Goal: Task Accomplishment & Management: Complete application form

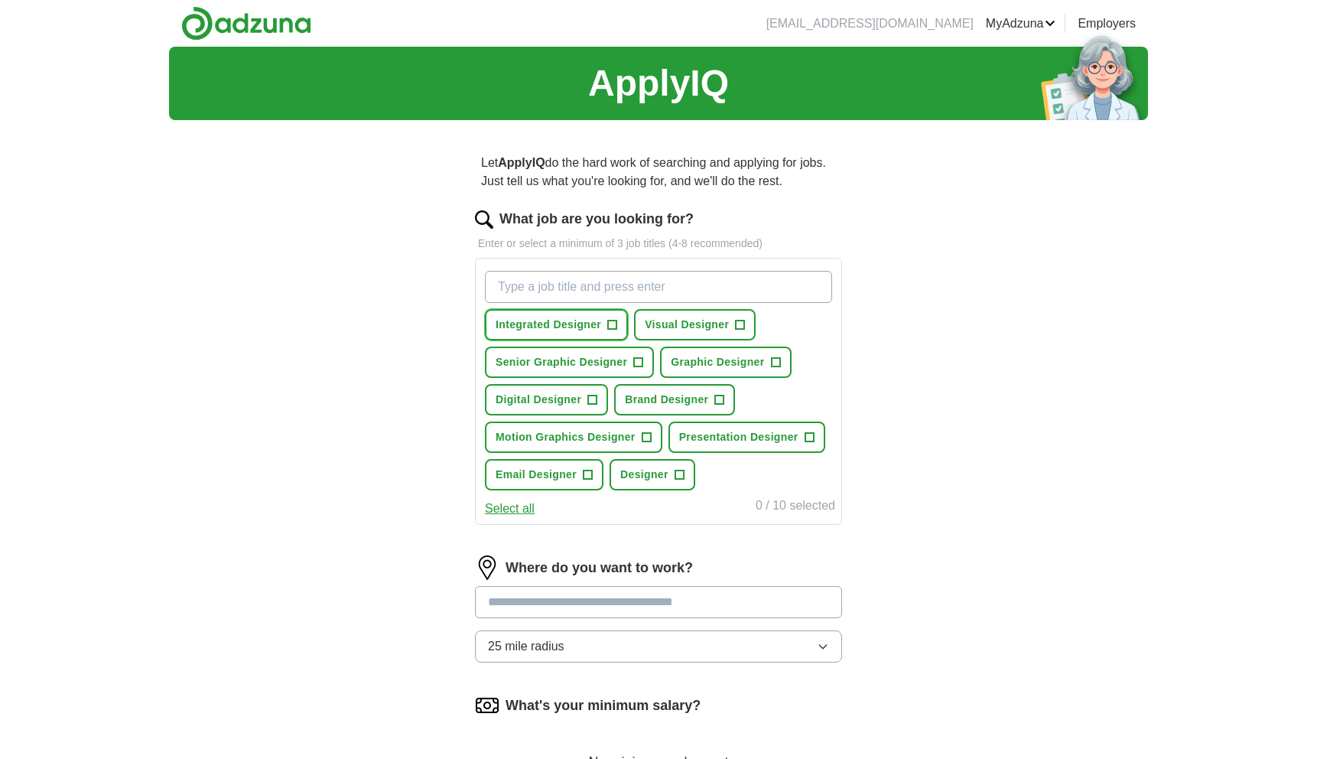
click at [617, 324] on span "+" at bounding box center [612, 325] width 9 height 12
click at [750, 324] on button "Visual Designer +" at bounding box center [695, 324] width 122 height 31
click at [771, 361] on span "+" at bounding box center [775, 362] width 9 height 12
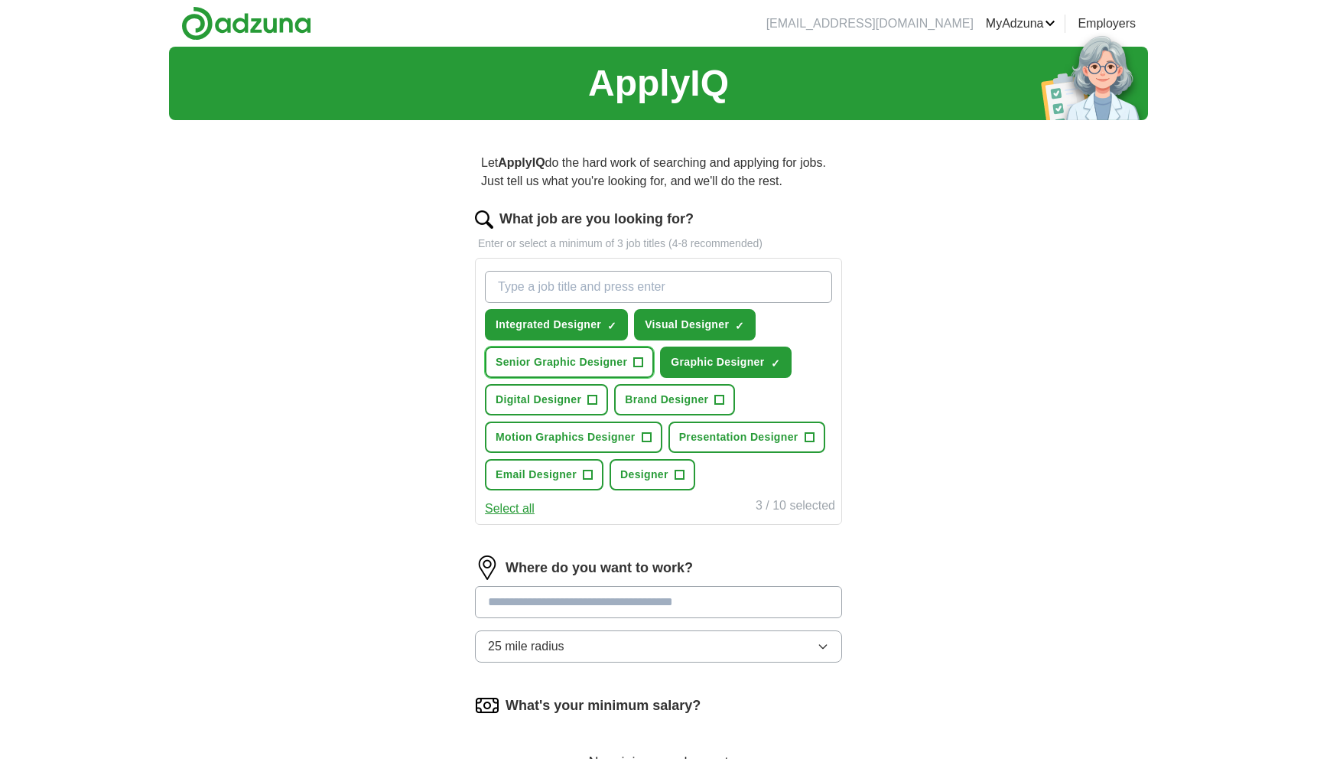
click at [644, 369] on button "Senior Graphic Designer +" at bounding box center [569, 362] width 169 height 31
click at [607, 395] on button "Digital Designer +" at bounding box center [546, 399] width 123 height 31
click at [724, 404] on button "Brand Designer +" at bounding box center [674, 399] width 121 height 31
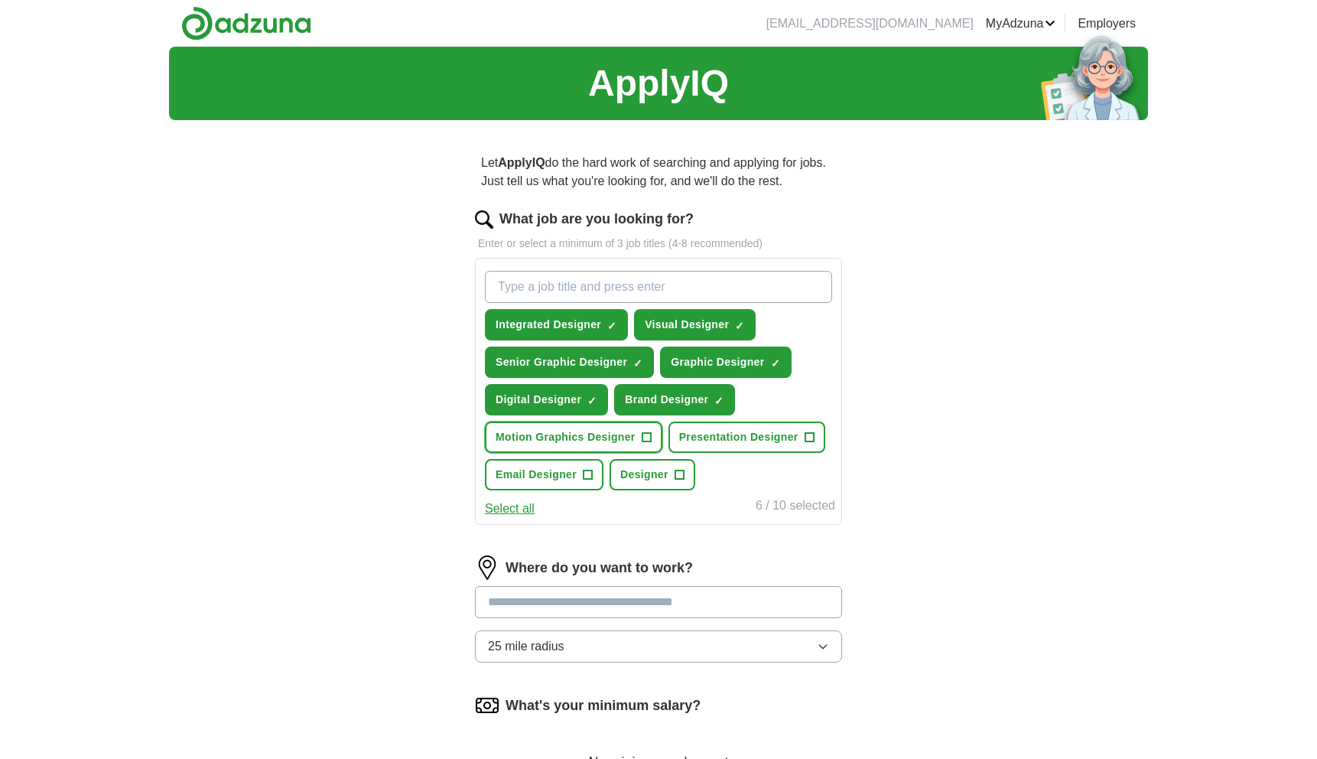
click at [650, 439] on span "+" at bounding box center [646, 437] width 9 height 12
click at [665, 477] on span "Designer" at bounding box center [644, 475] width 48 height 16
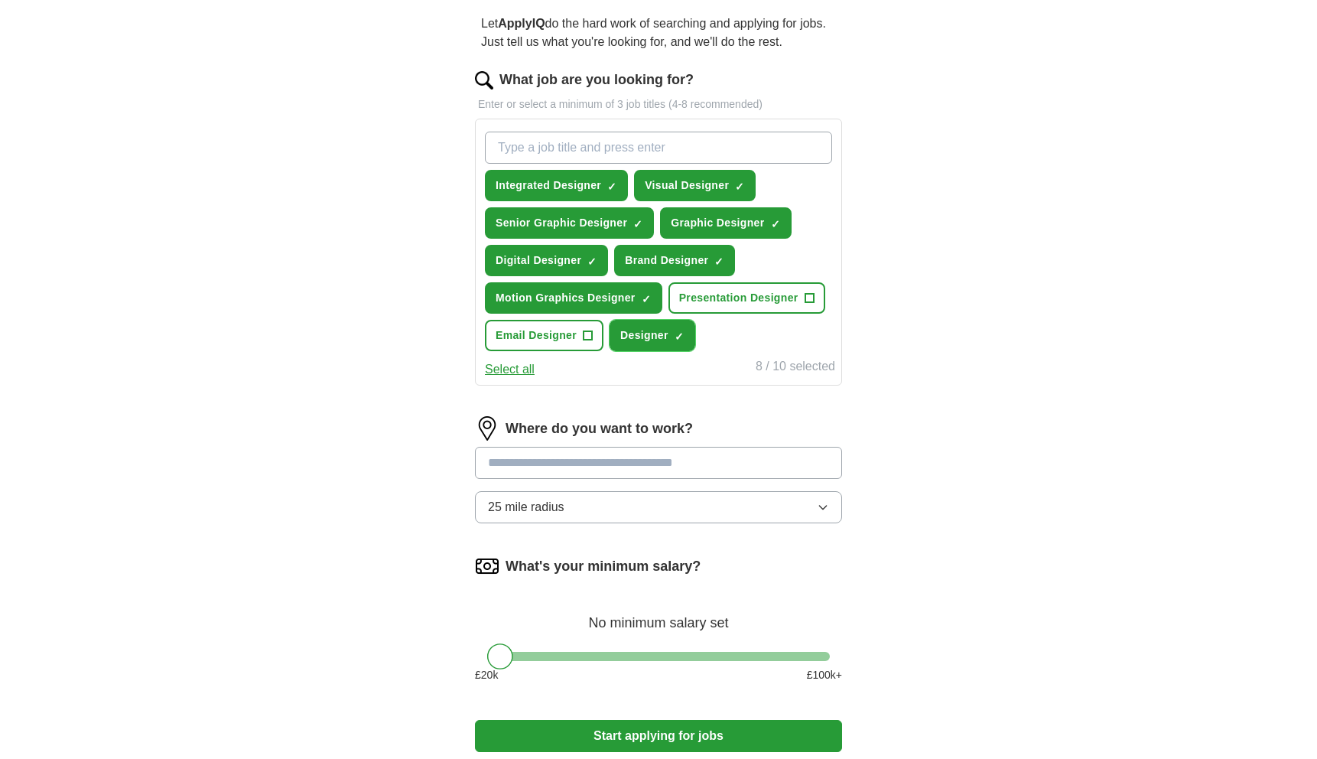
scroll to position [147, 0]
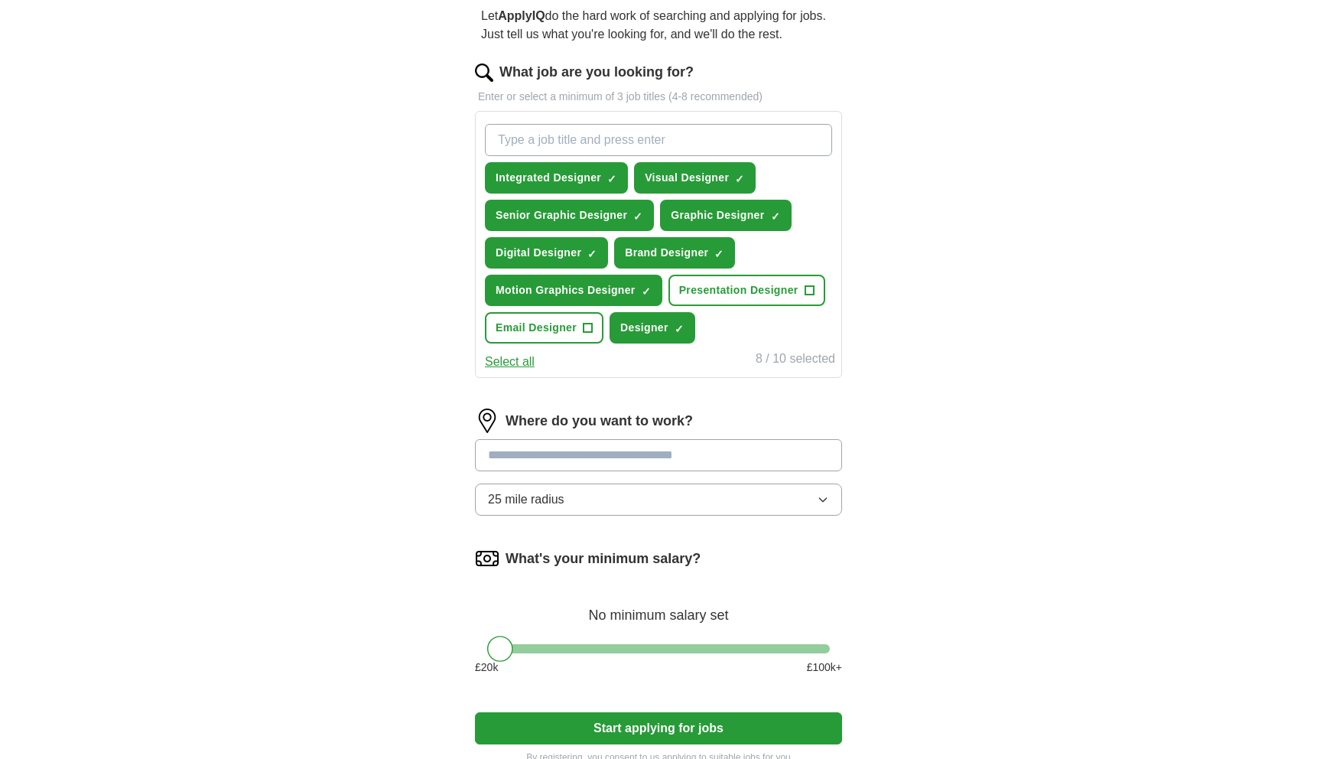
click at [643, 451] on input at bounding box center [658, 455] width 367 height 32
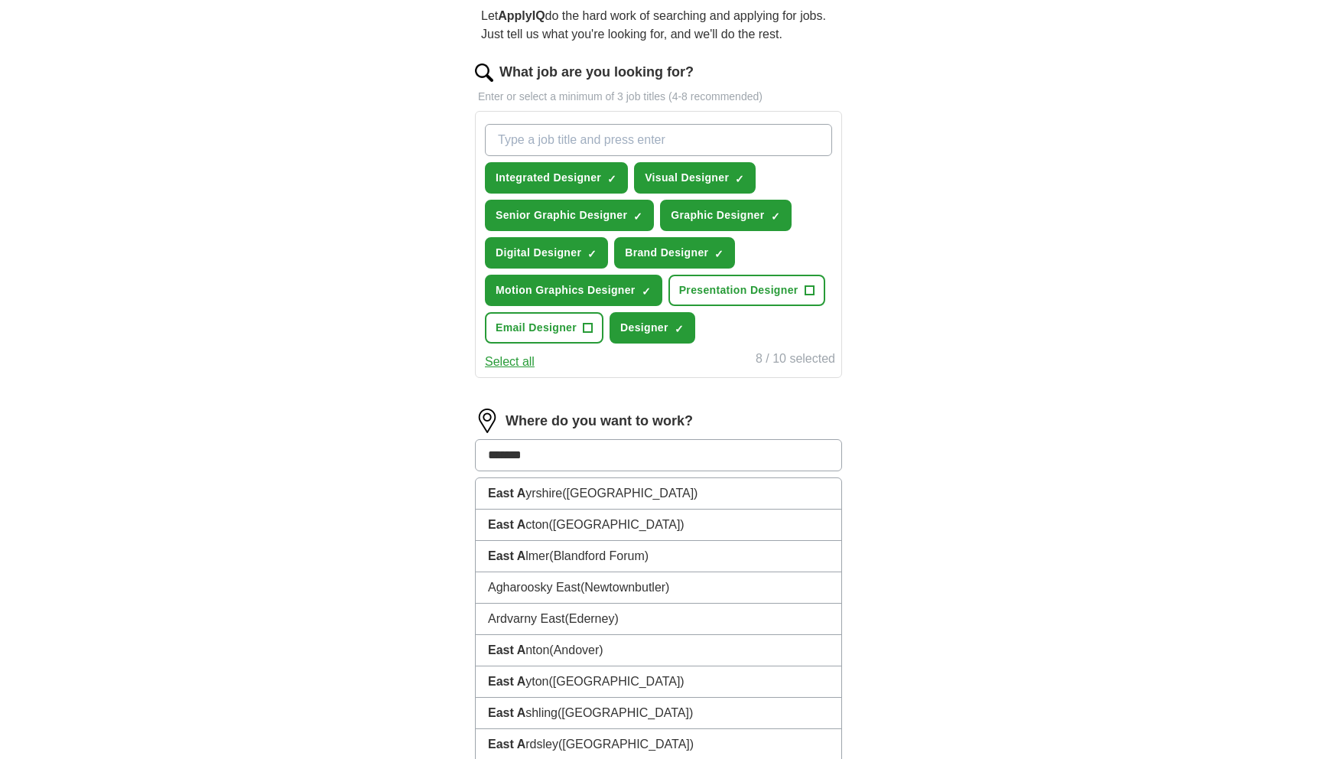
type input "********"
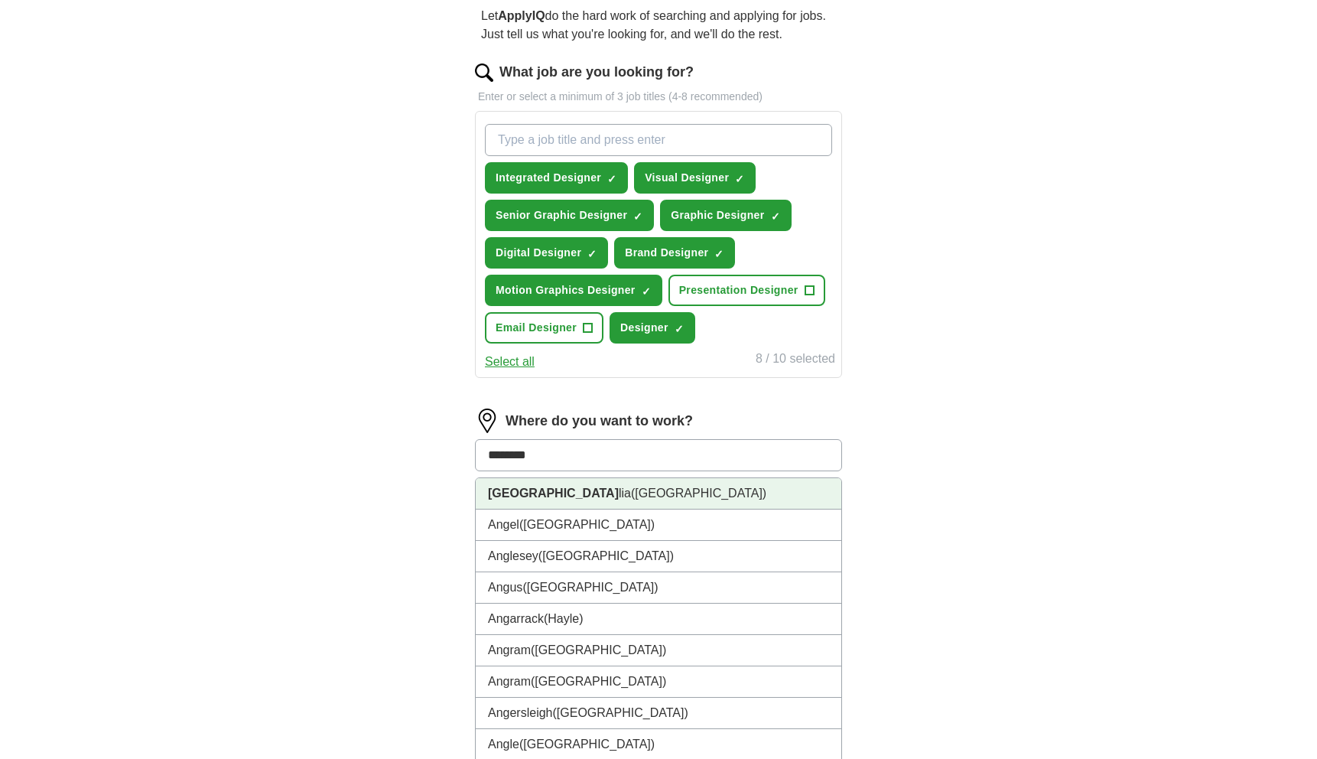
click at [653, 509] on li "East Ang lia (UK)" at bounding box center [659, 493] width 366 height 31
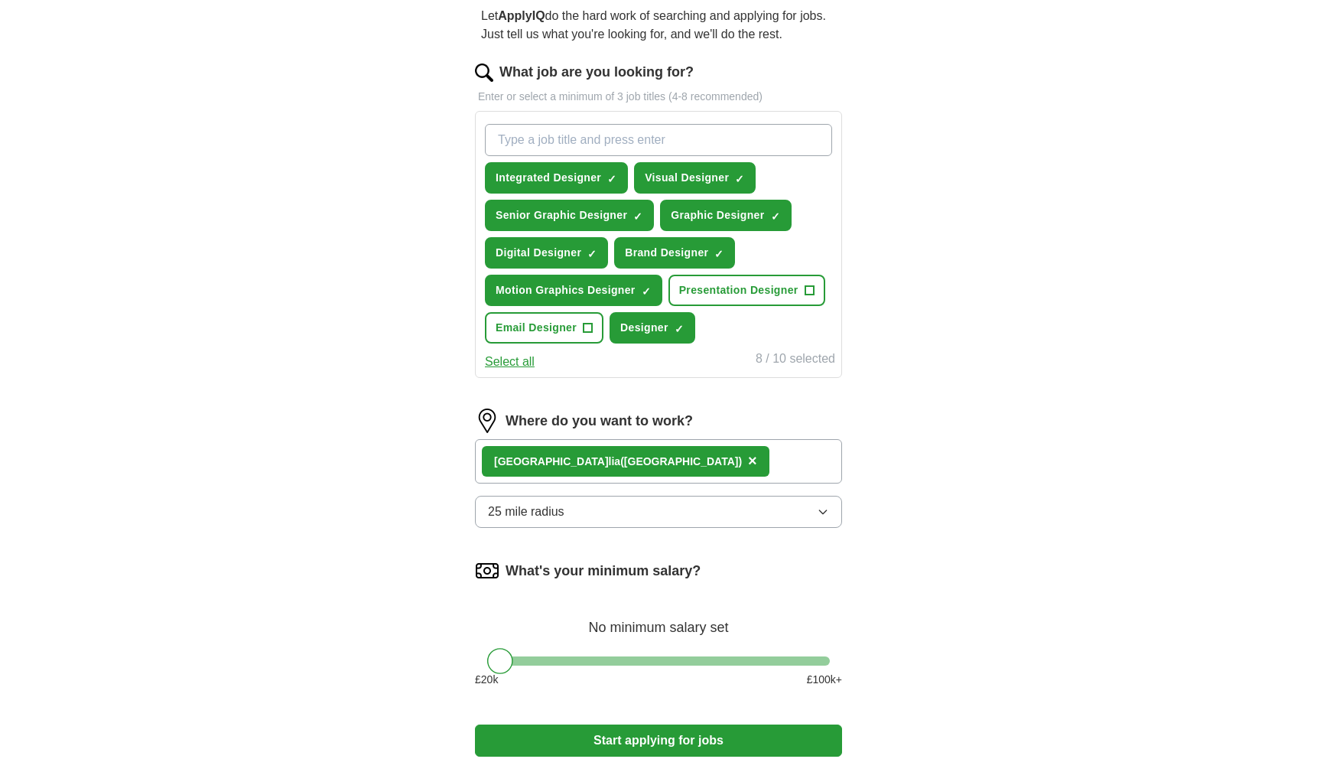
click at [697, 509] on button "25 mile radius" at bounding box center [658, 512] width 367 height 32
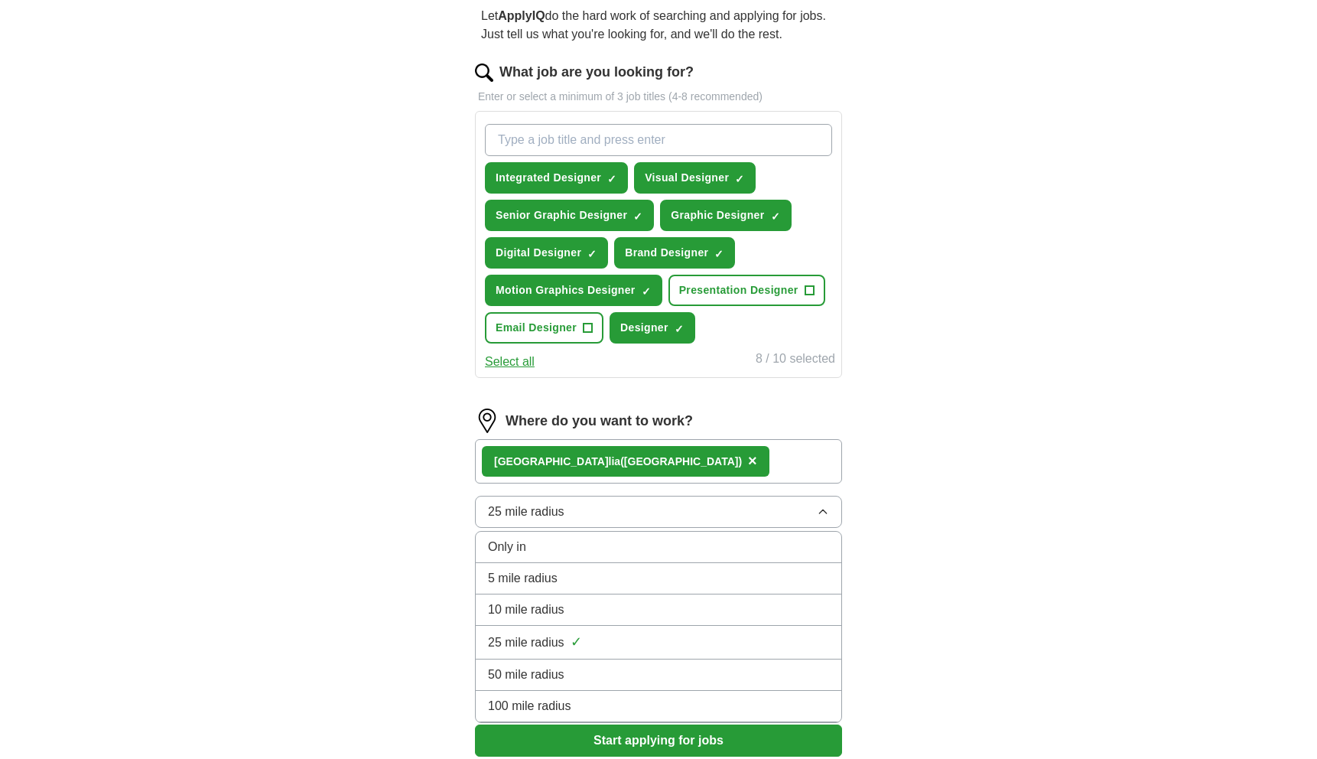
click at [866, 506] on div "Let ApplyIQ do the hard work of searching and applying for jobs. Just tell us w…" at bounding box center [659, 391] width 490 height 812
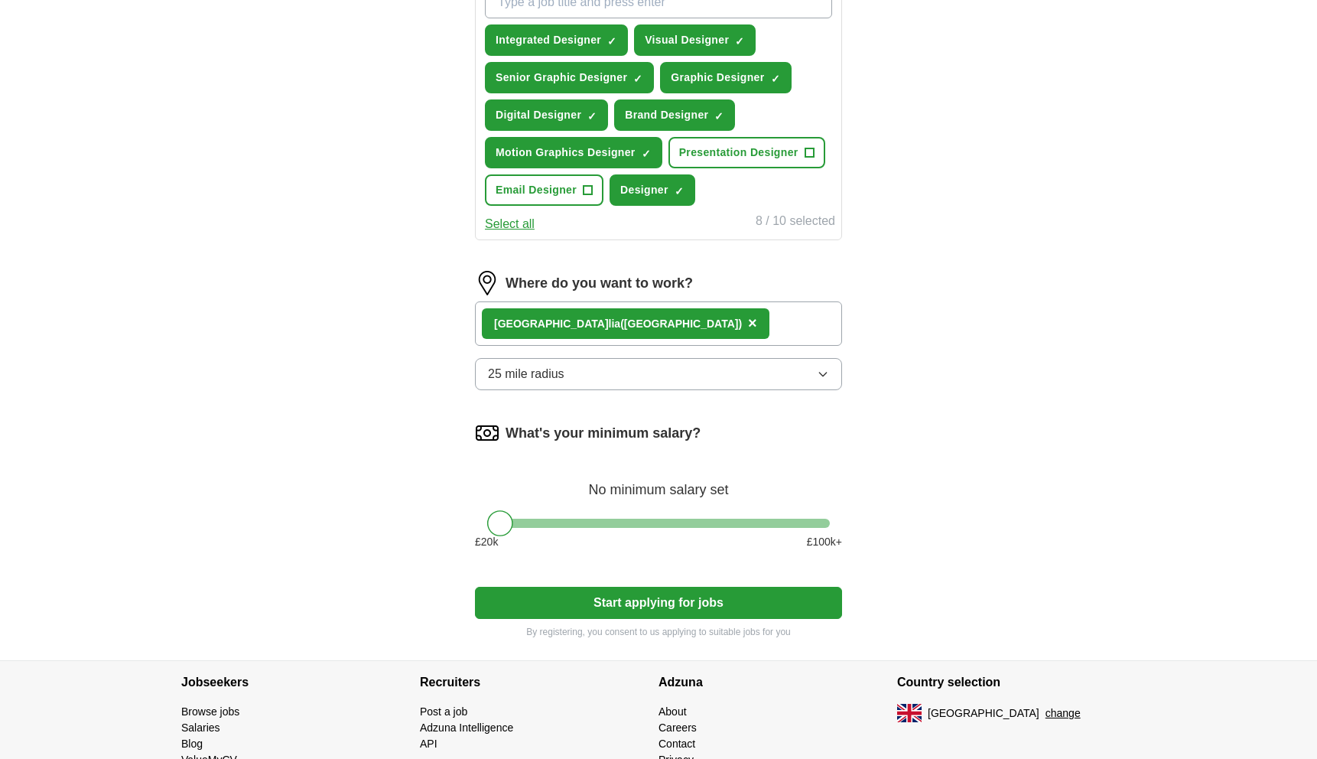
scroll to position [307, 0]
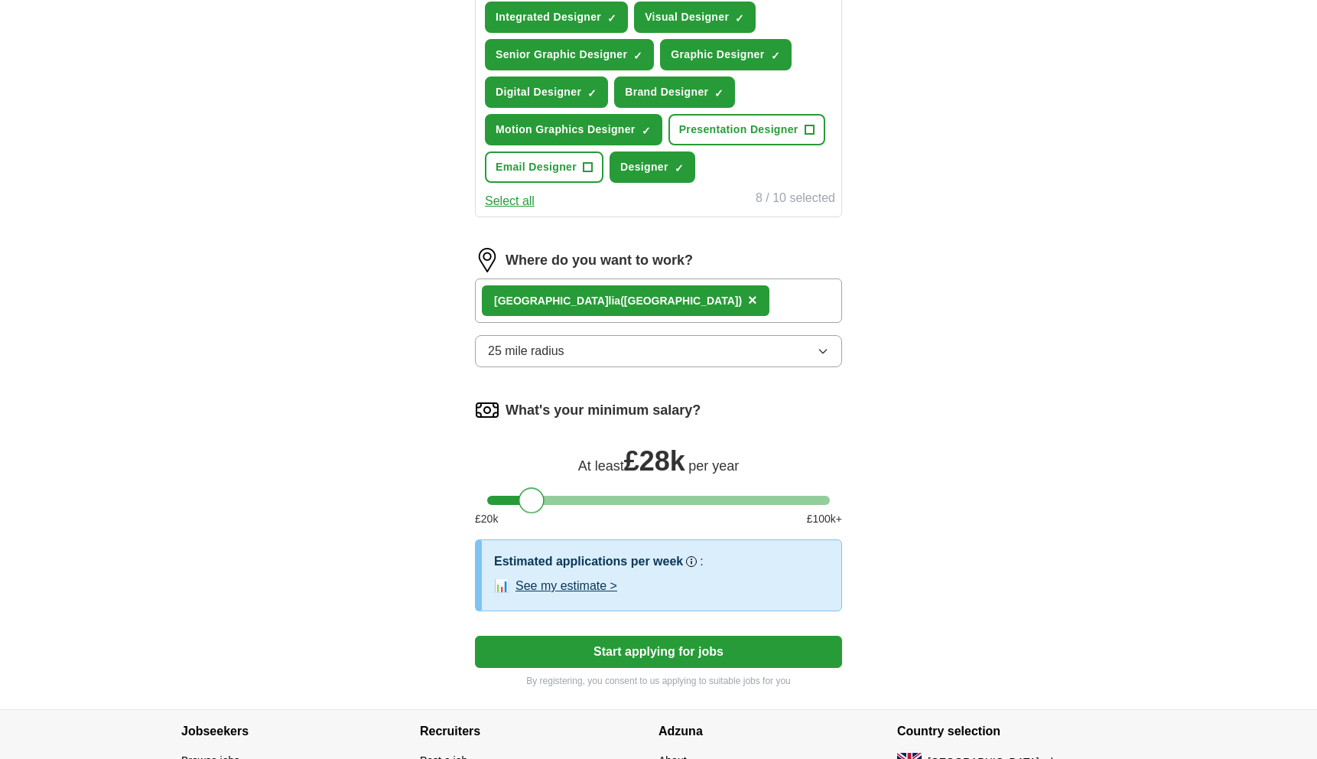
drag, startPoint x: 503, startPoint y: 497, endPoint x: 536, endPoint y: 500, distance: 33.8
click at [536, 500] on div at bounding box center [532, 500] width 26 height 26
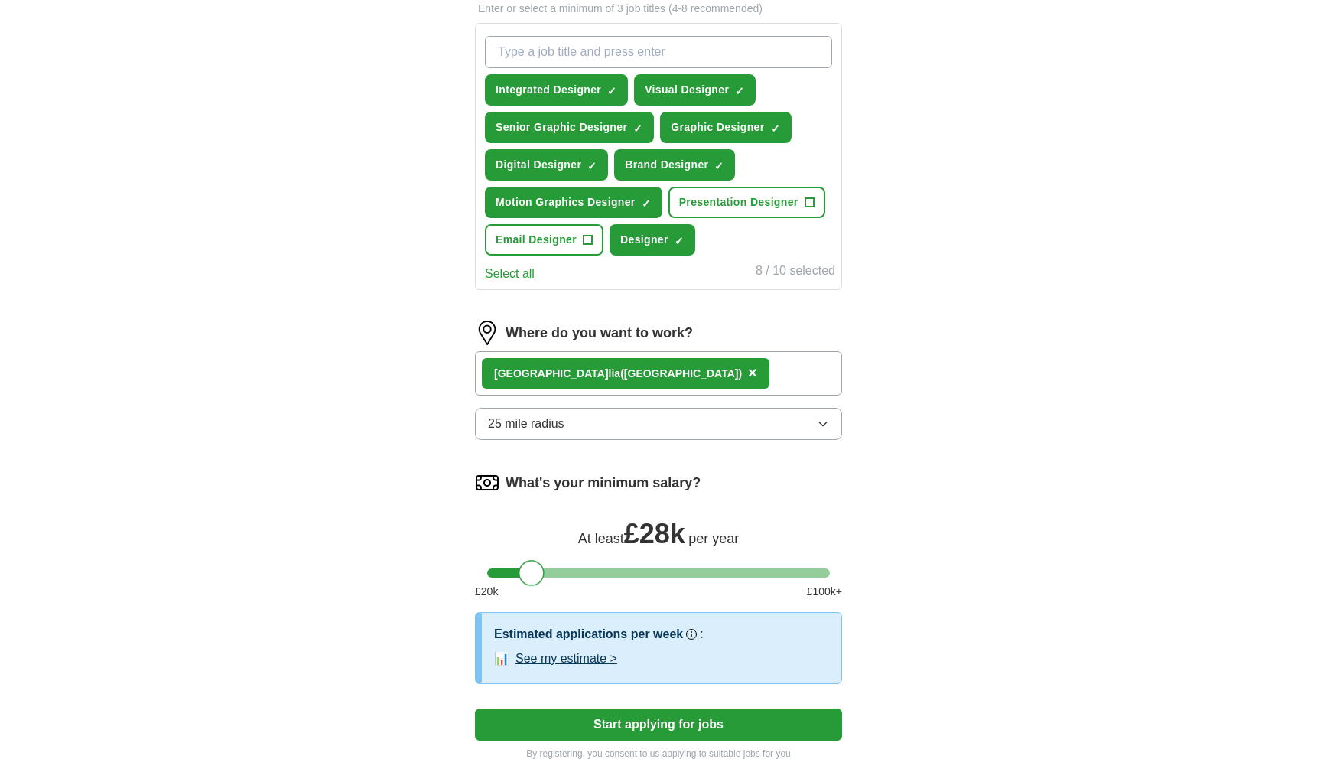
scroll to position [428, 0]
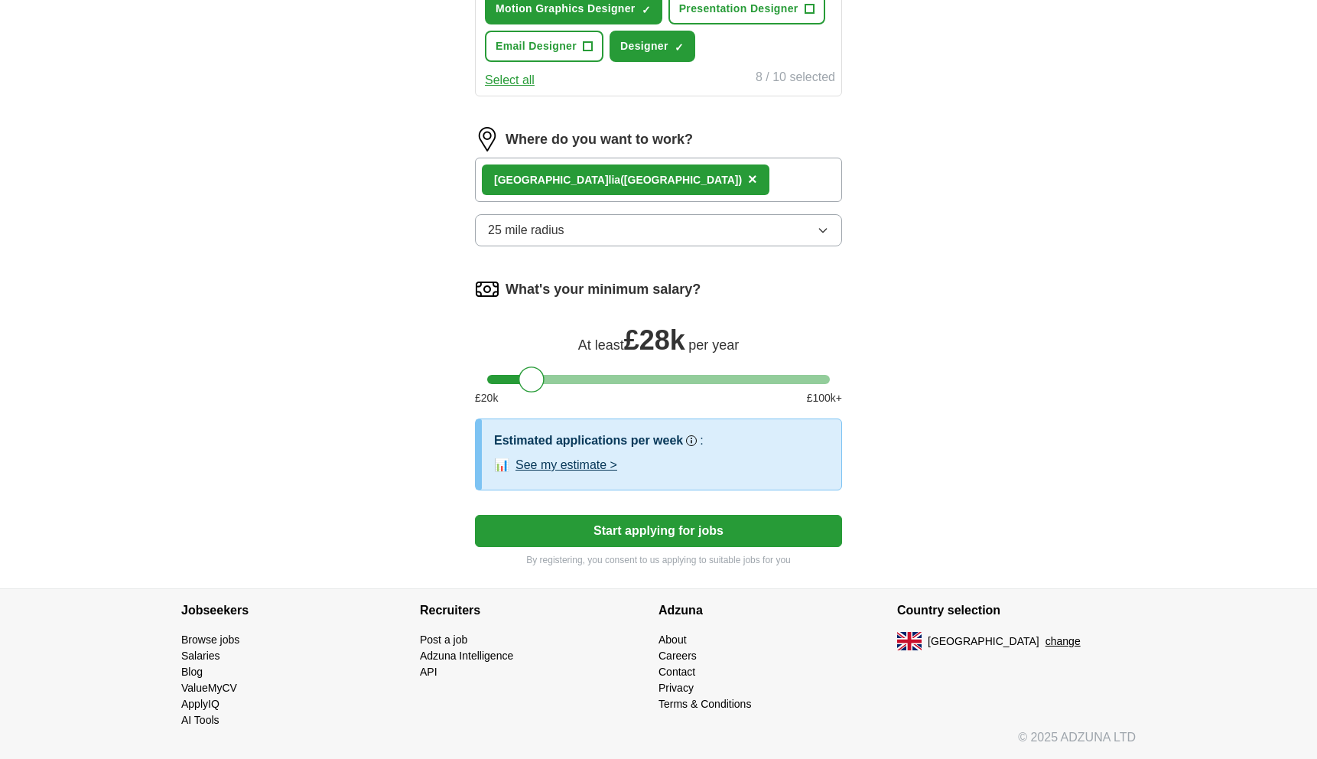
click at [541, 532] on button "Start applying for jobs" at bounding box center [658, 531] width 367 height 32
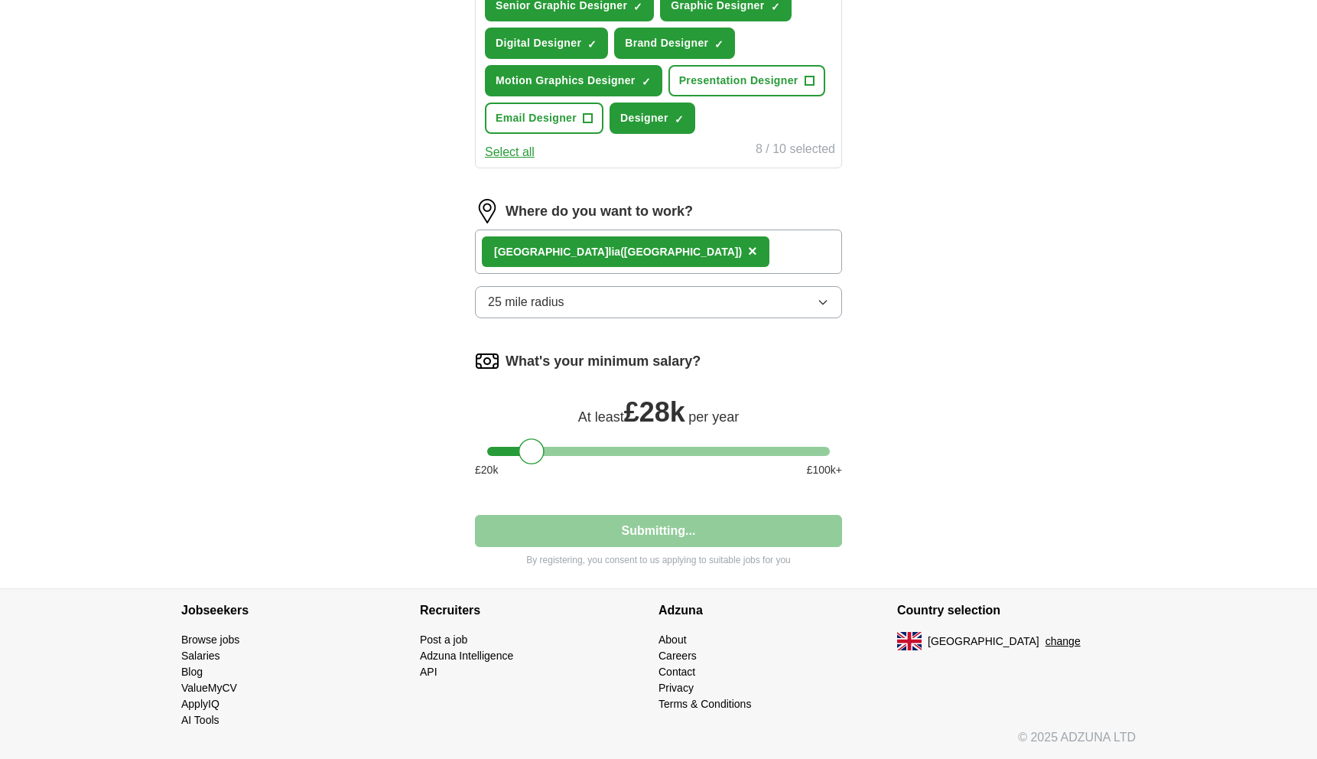
select select "**"
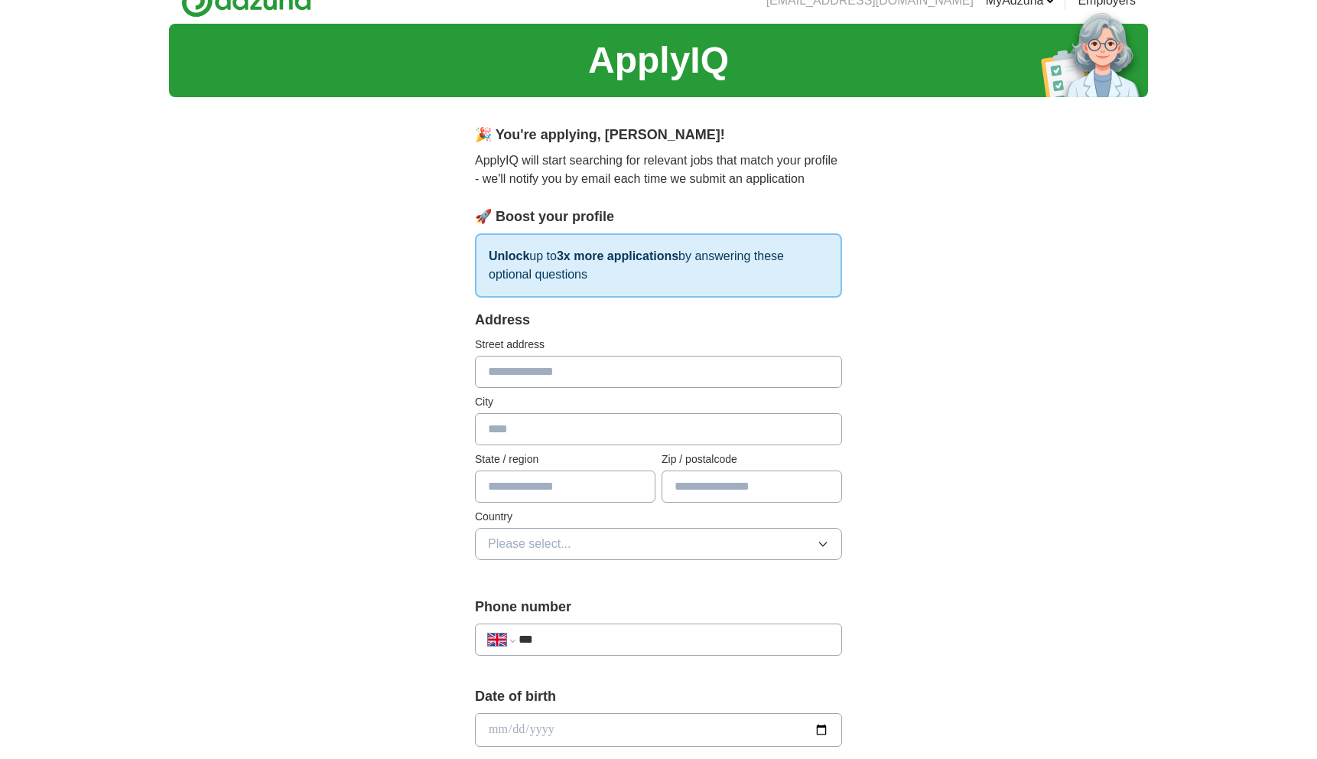
scroll to position [0, 0]
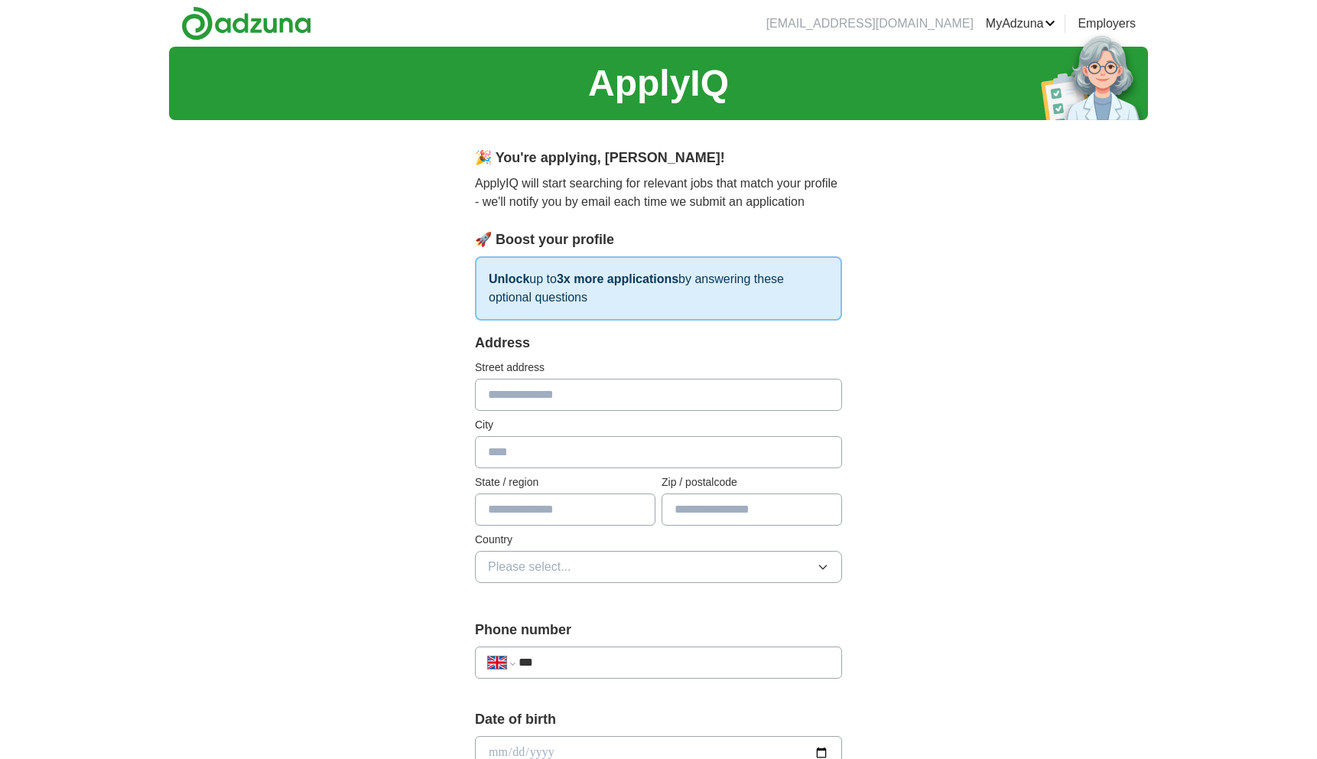
click at [585, 403] on input "text" at bounding box center [658, 395] width 367 height 32
type input "**********"
type input "*******"
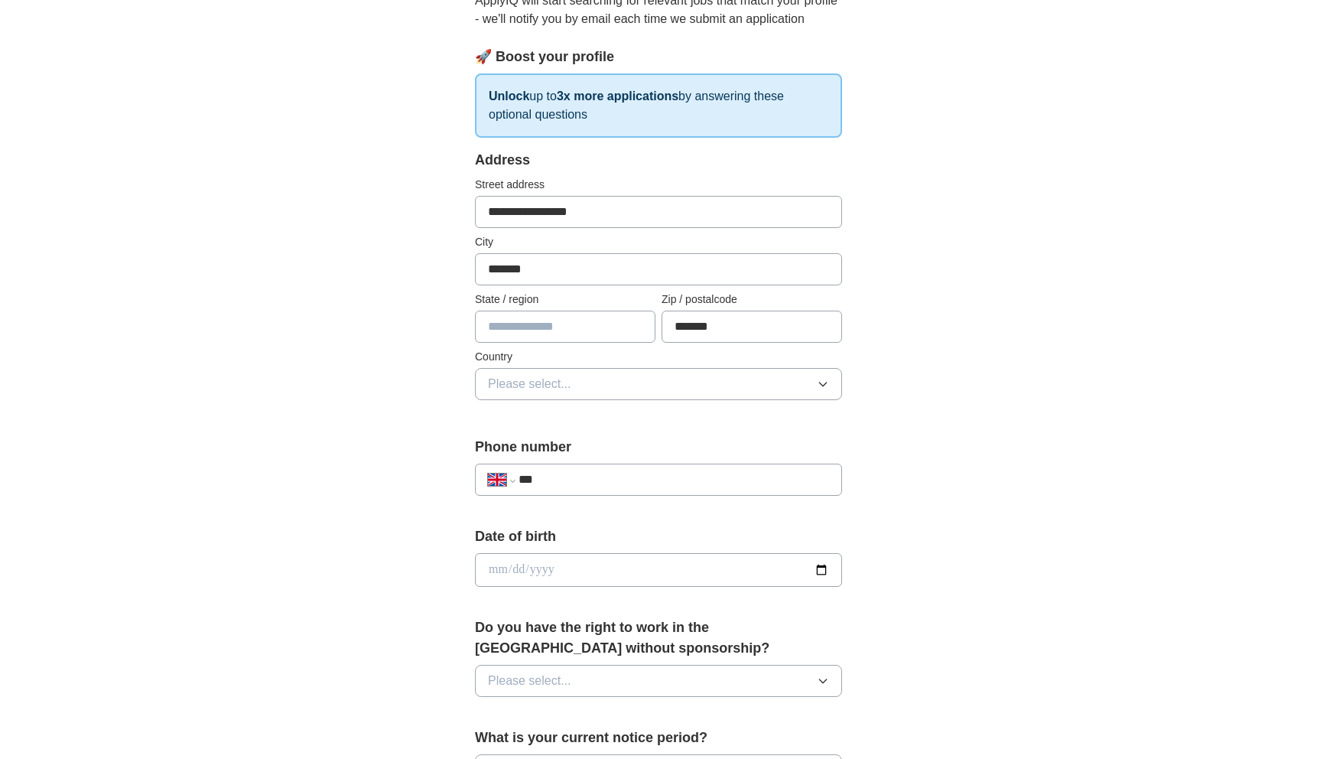
scroll to position [239, 0]
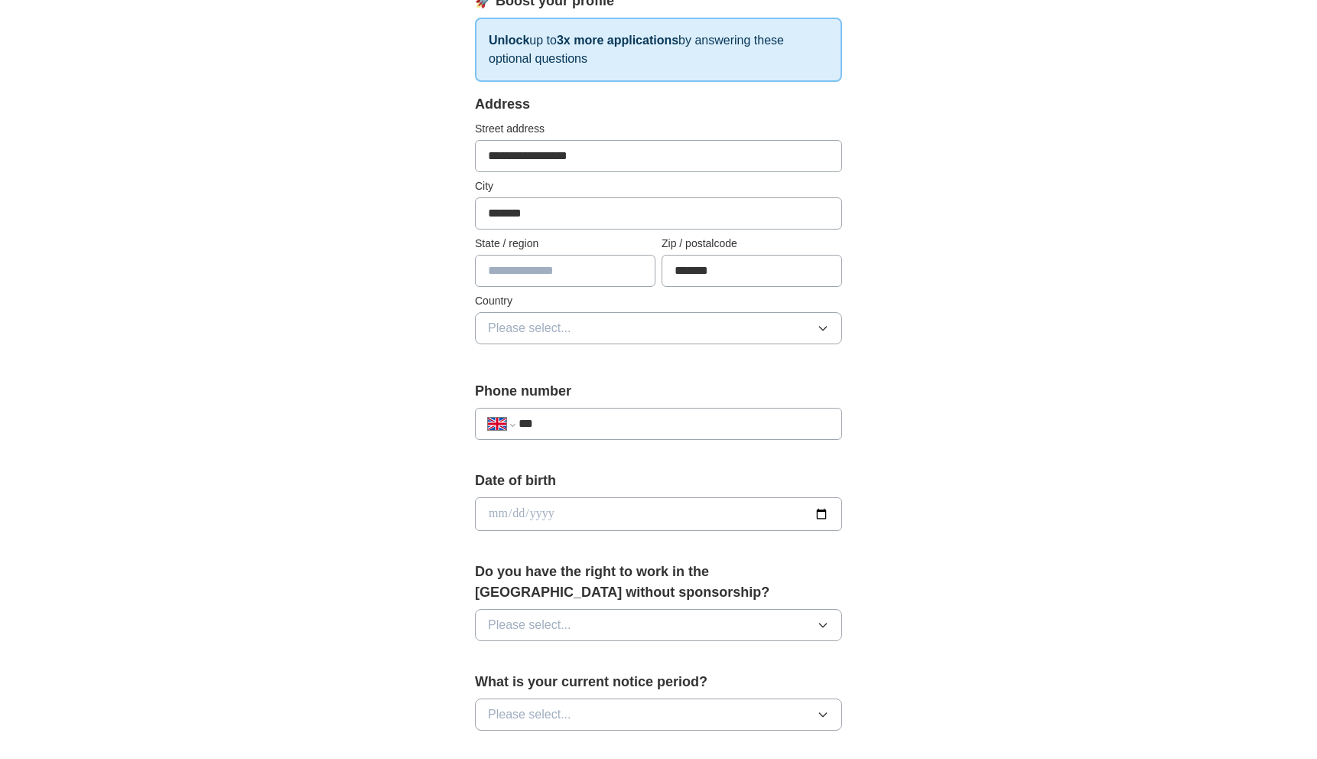
click at [596, 322] on button "Please select..." at bounding box center [658, 328] width 367 height 32
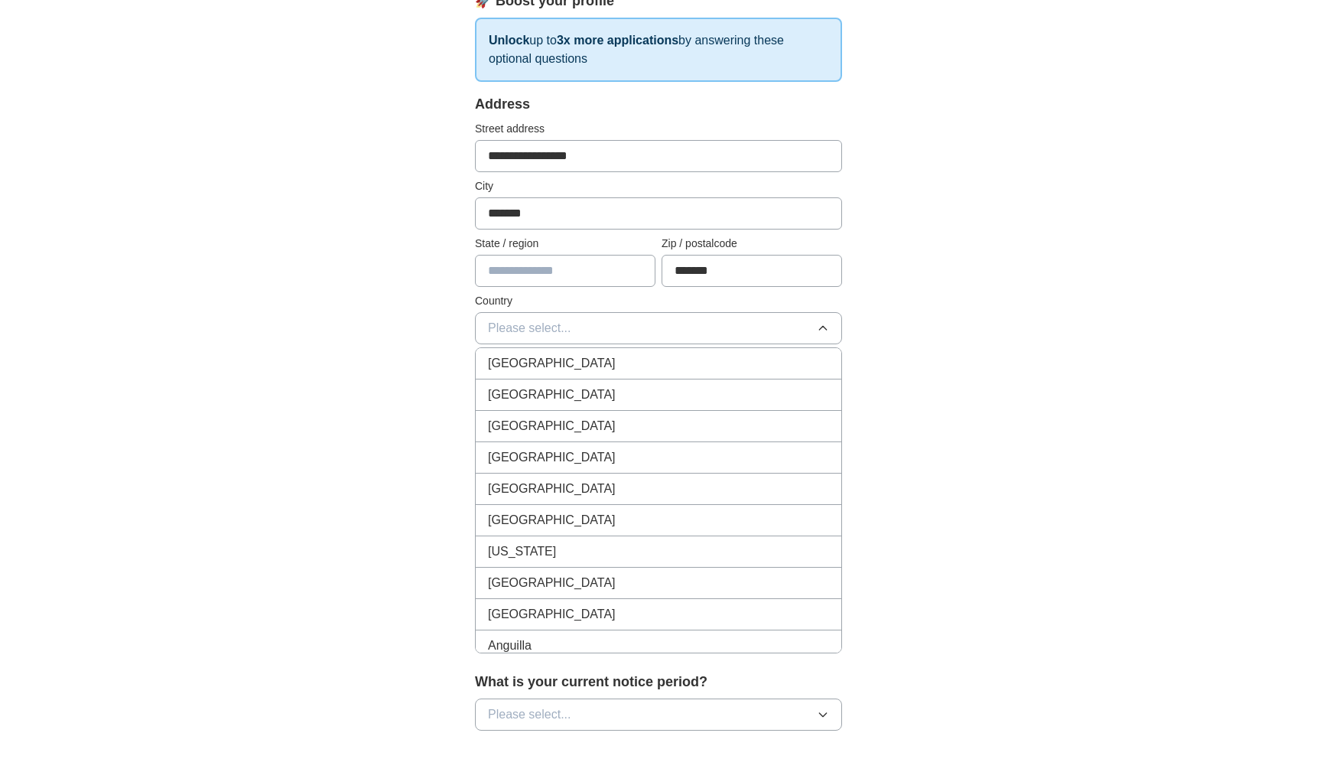
click at [579, 369] on div "[GEOGRAPHIC_DATA]" at bounding box center [658, 363] width 341 height 18
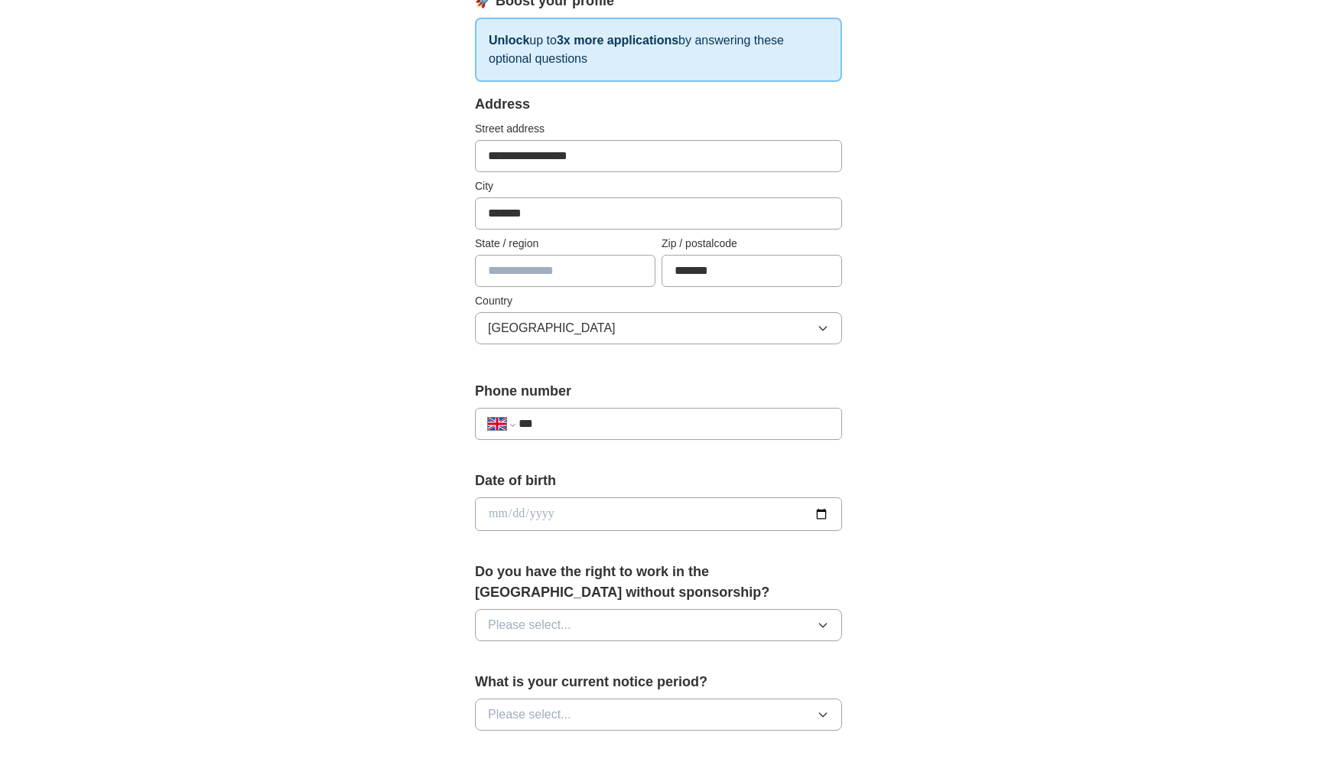
click at [544, 501] on input "date" at bounding box center [658, 514] width 367 height 34
type input "**********"
click at [418, 556] on div "**********" at bounding box center [659, 537] width 490 height 1287
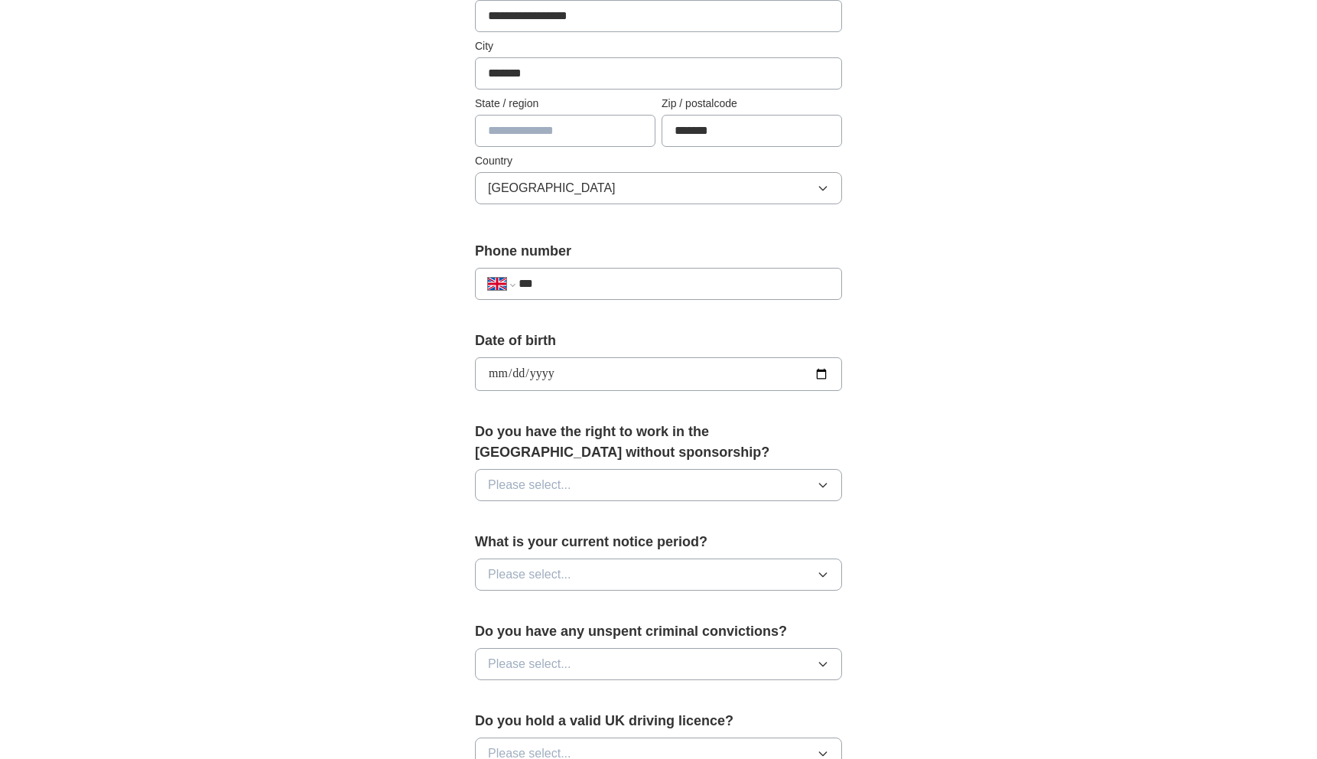
scroll to position [391, 0]
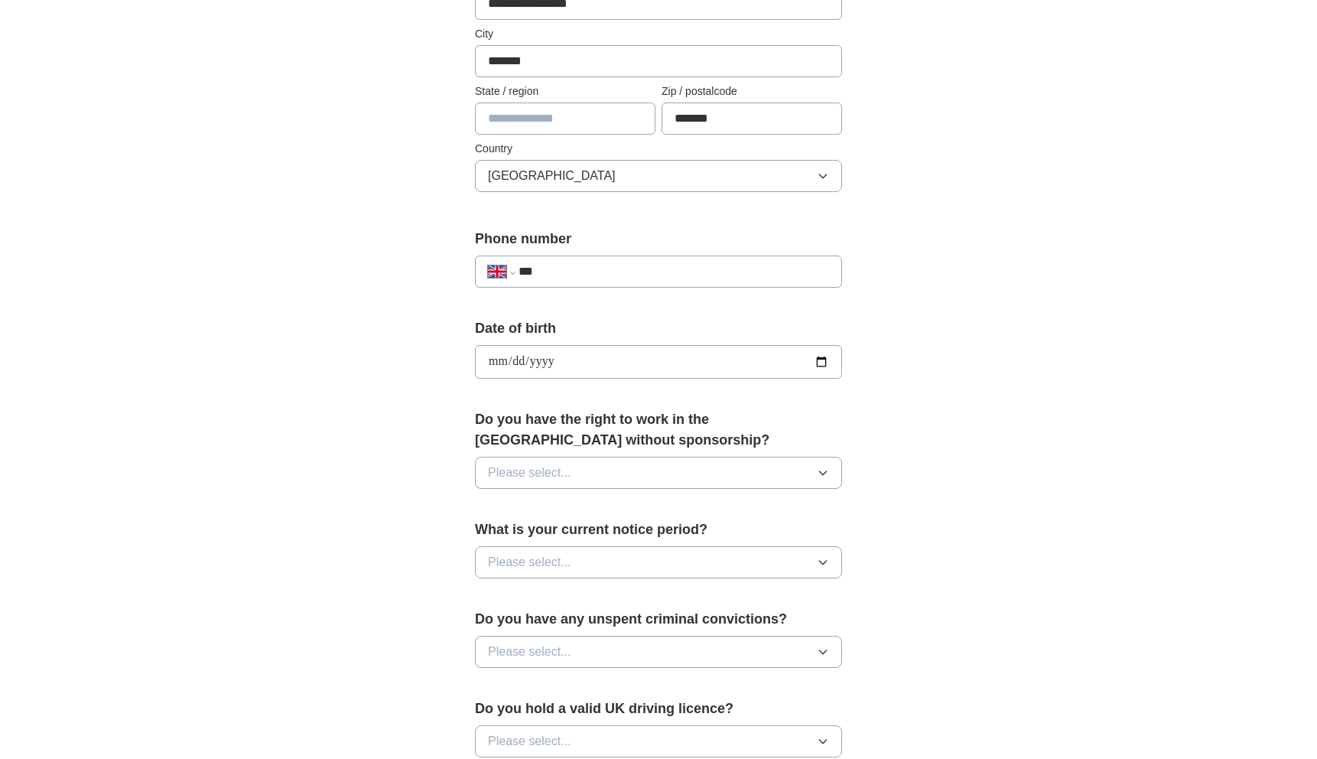
click at [515, 464] on span "Please select..." at bounding box center [529, 473] width 83 height 18
click at [515, 502] on div "Yes" at bounding box center [658, 508] width 341 height 18
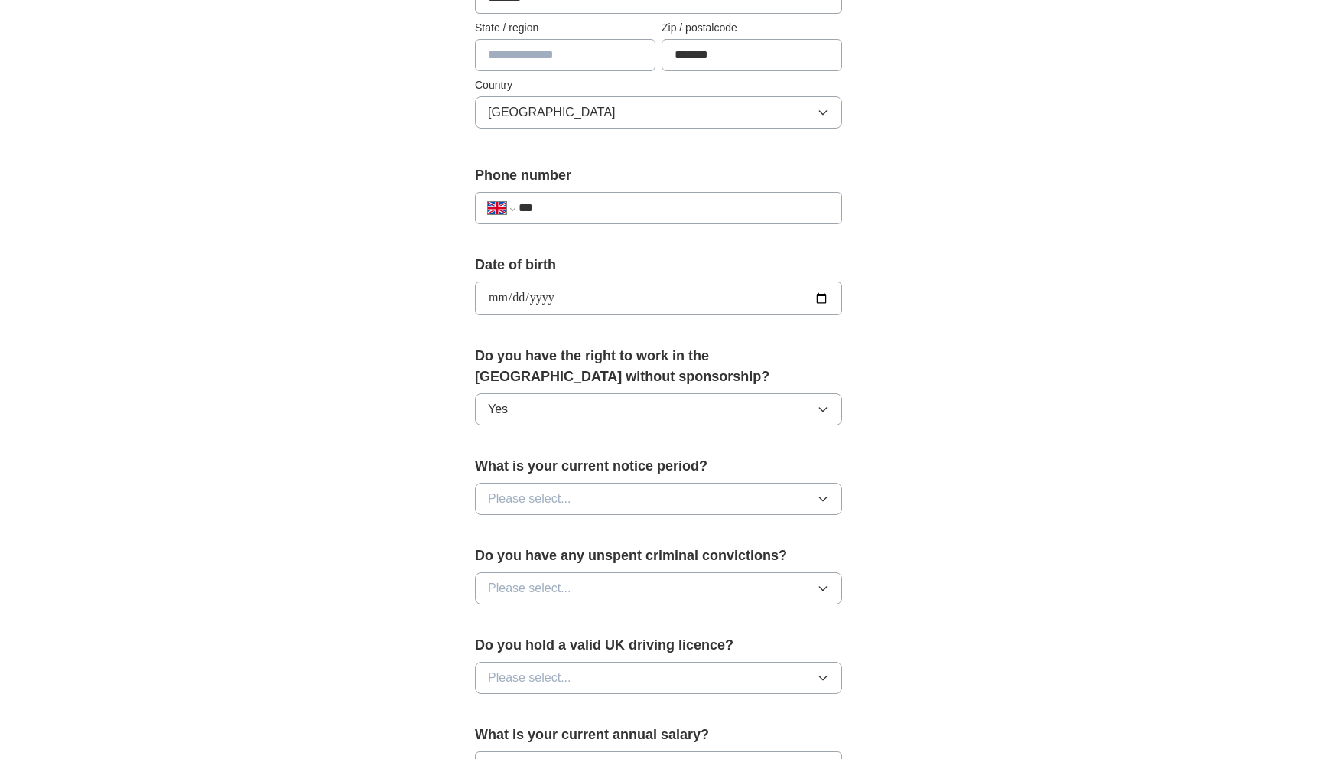
scroll to position [470, 0]
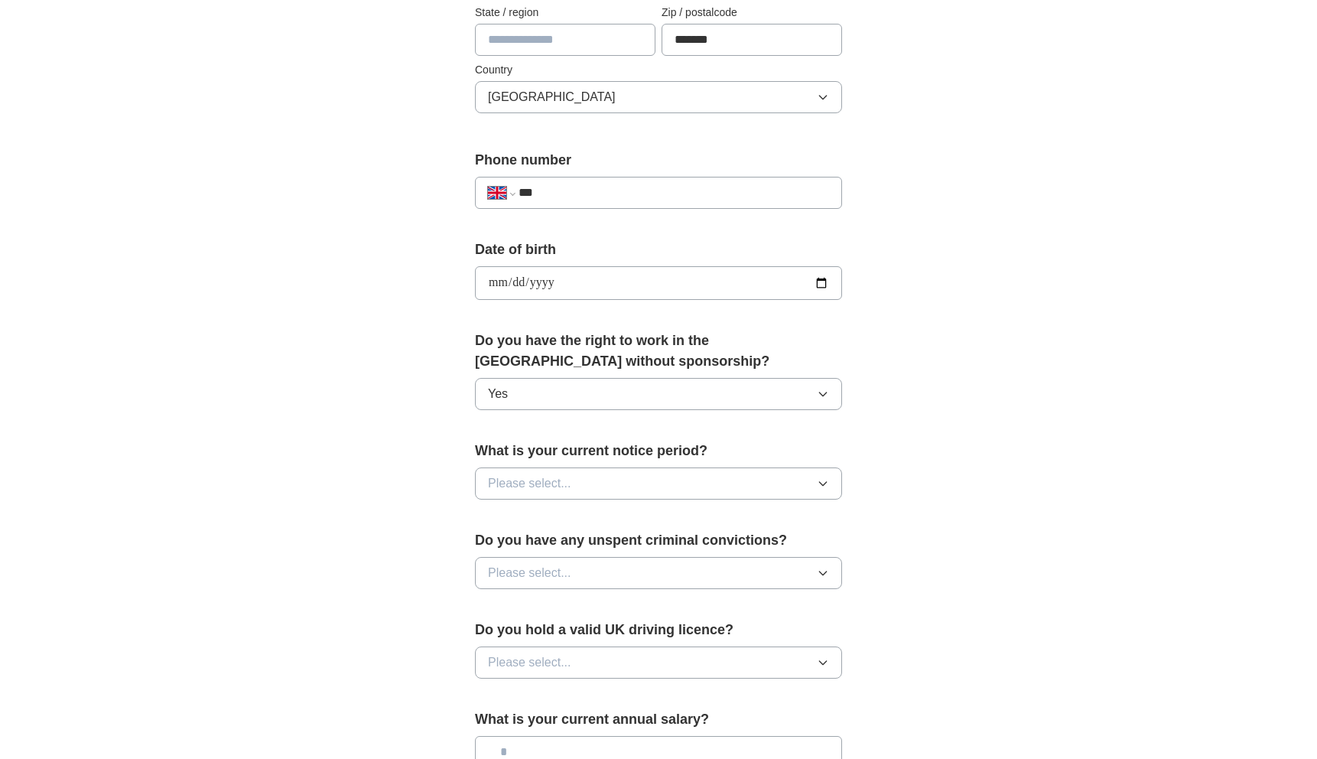
click at [525, 482] on span "Please select..." at bounding box center [529, 483] width 83 height 18
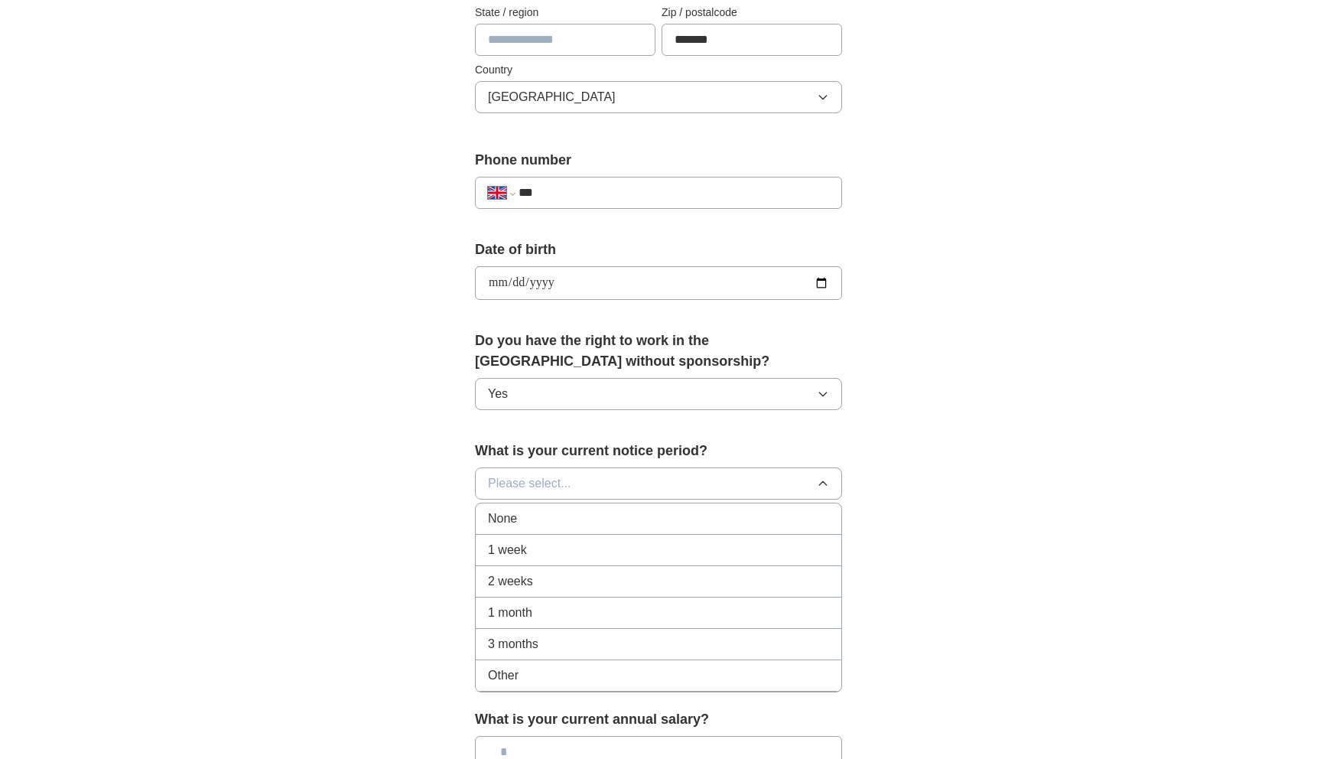
click at [522, 525] on div "None" at bounding box center [658, 518] width 341 height 18
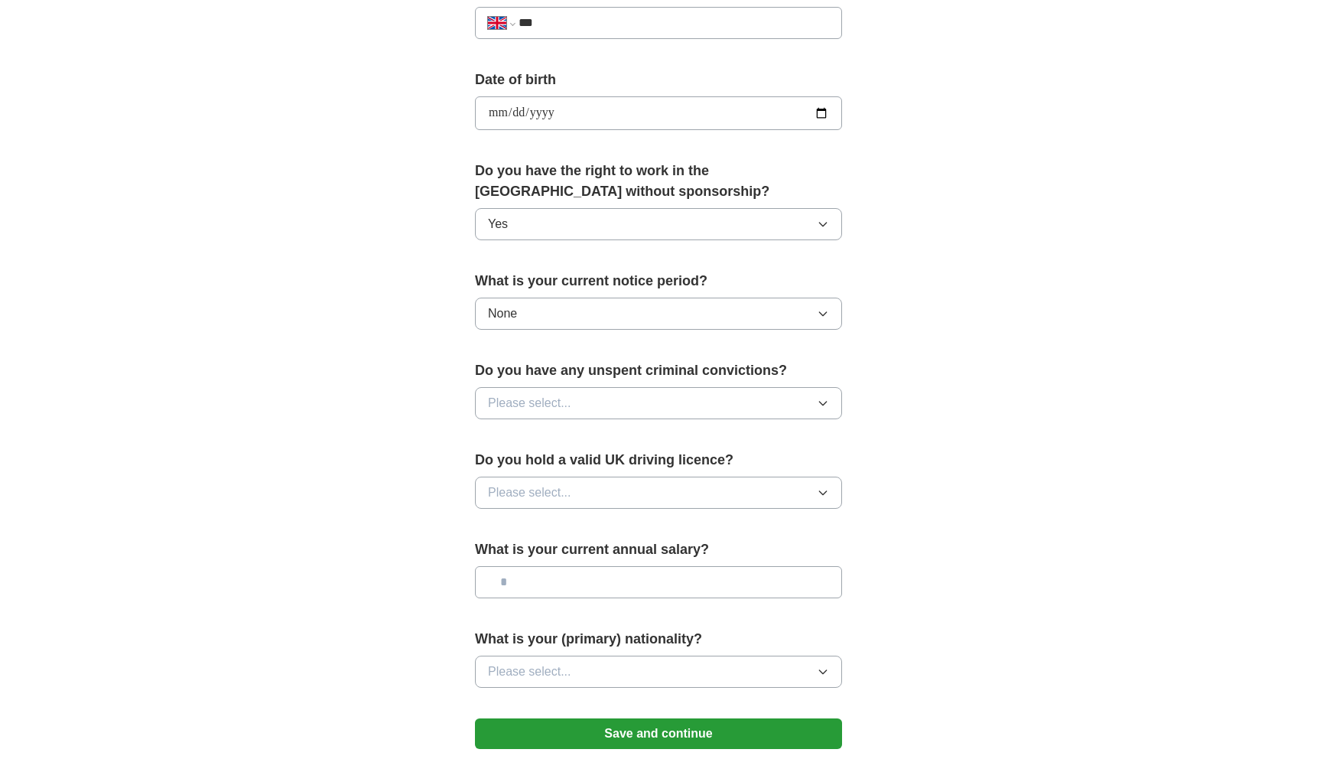
scroll to position [659, 0]
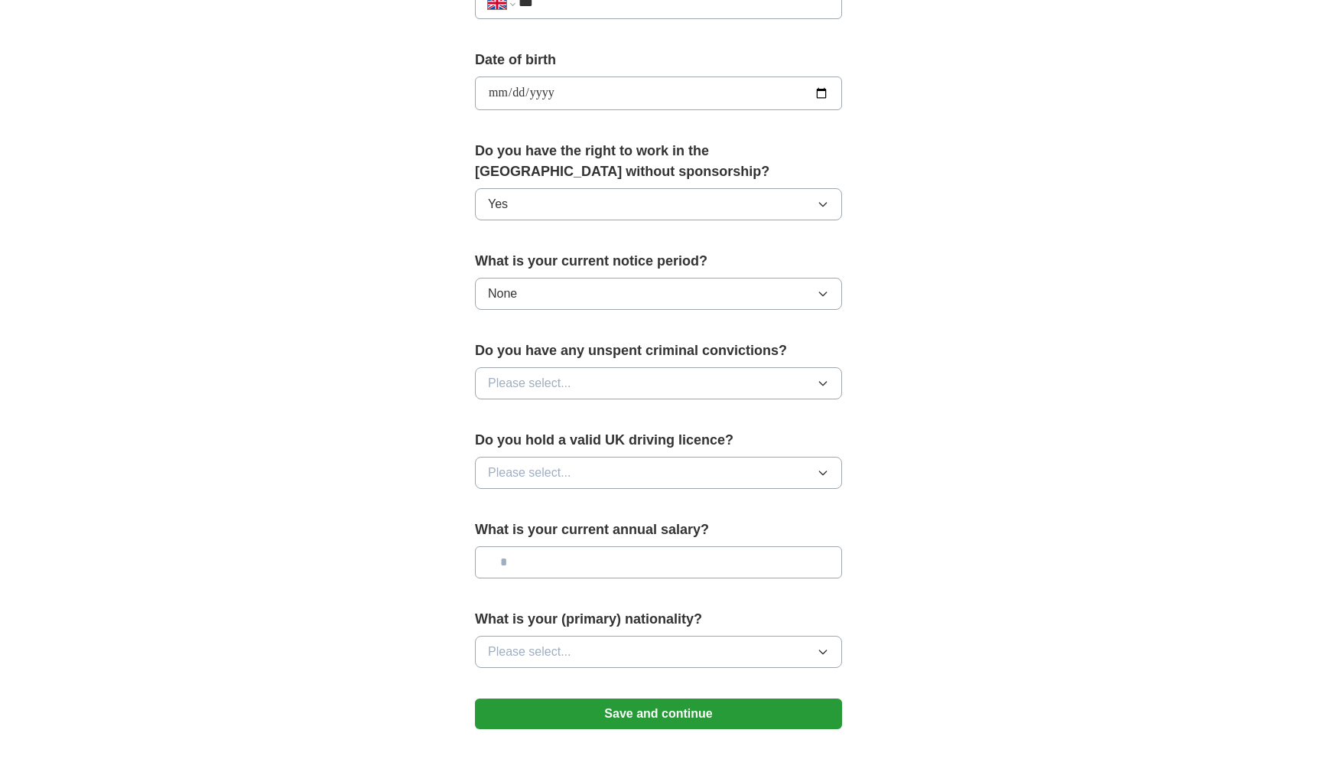
click at [571, 392] on button "Please select..." at bounding box center [658, 383] width 367 height 32
click at [559, 443] on div "No" at bounding box center [658, 450] width 341 height 18
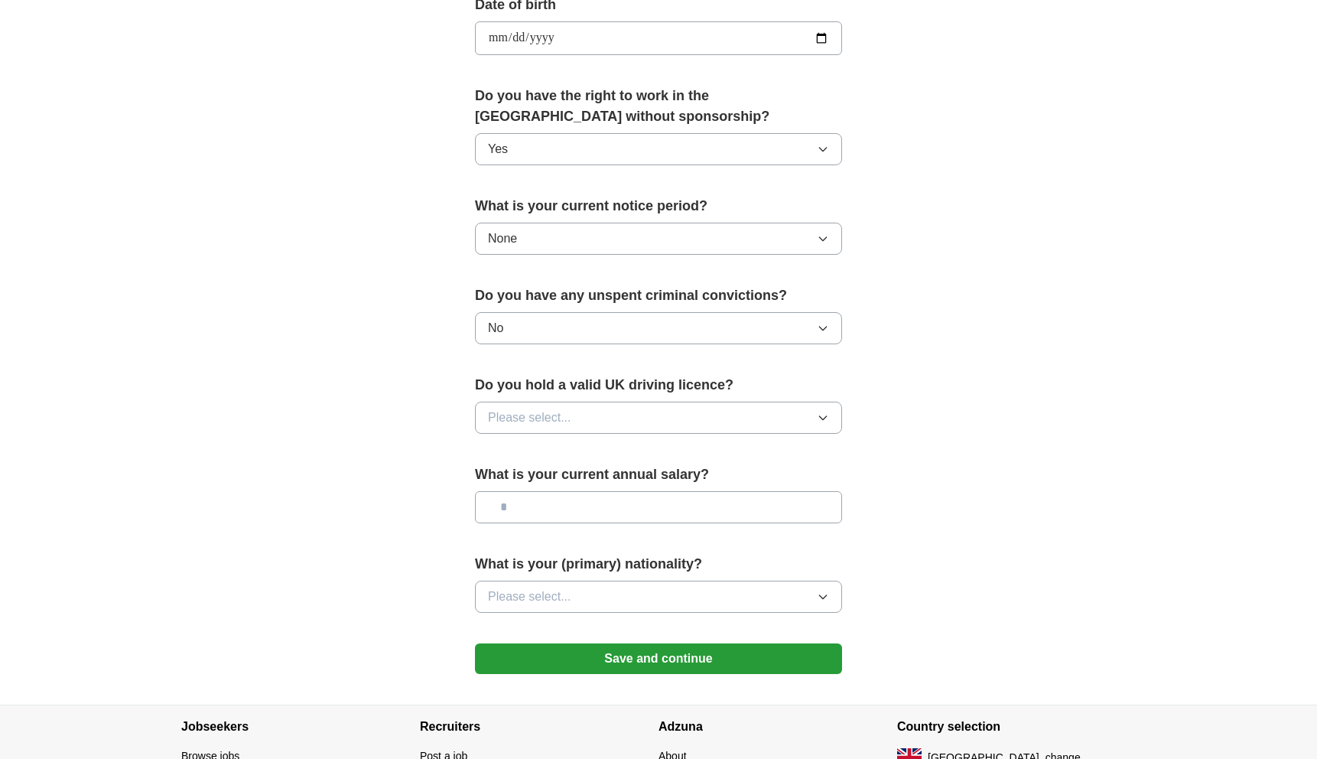
scroll to position [730, 0]
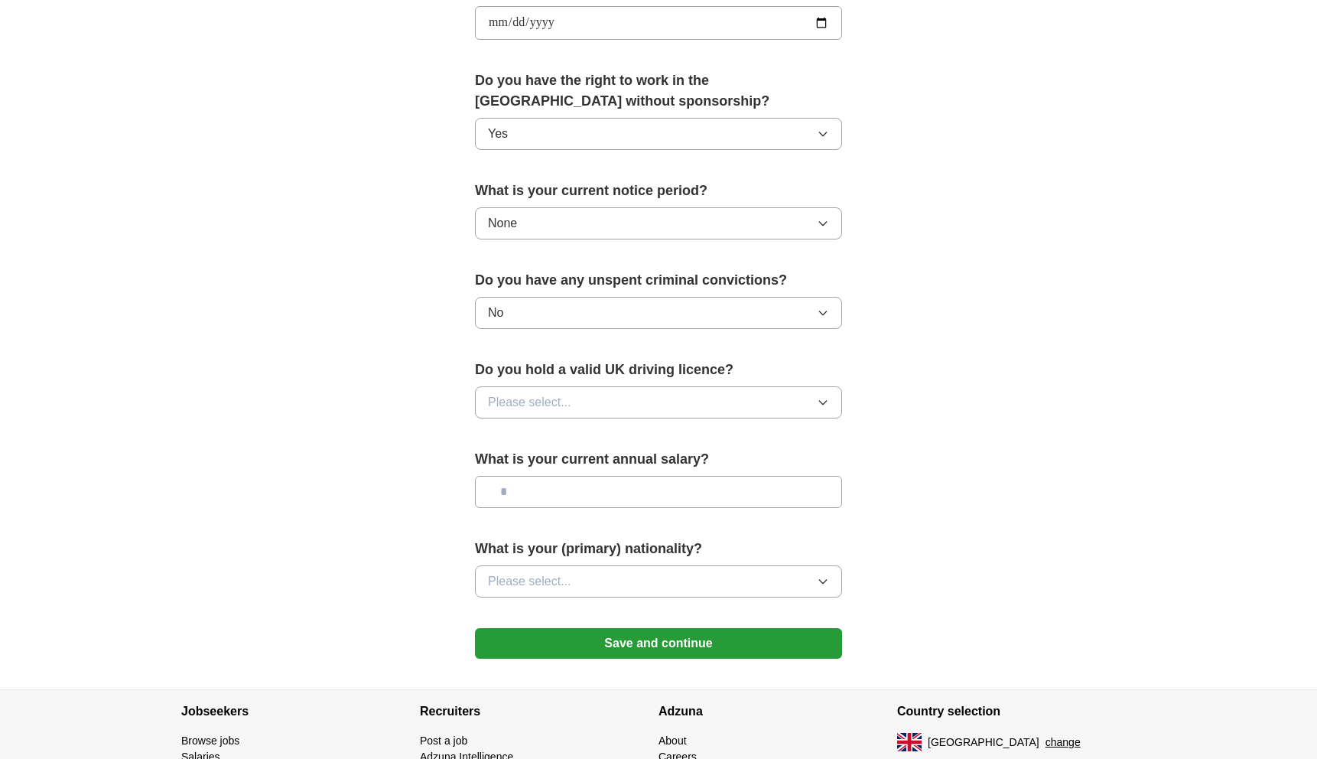
click at [565, 404] on span "Please select..." at bounding box center [529, 402] width 83 height 18
click at [562, 431] on div "Yes" at bounding box center [658, 437] width 341 height 18
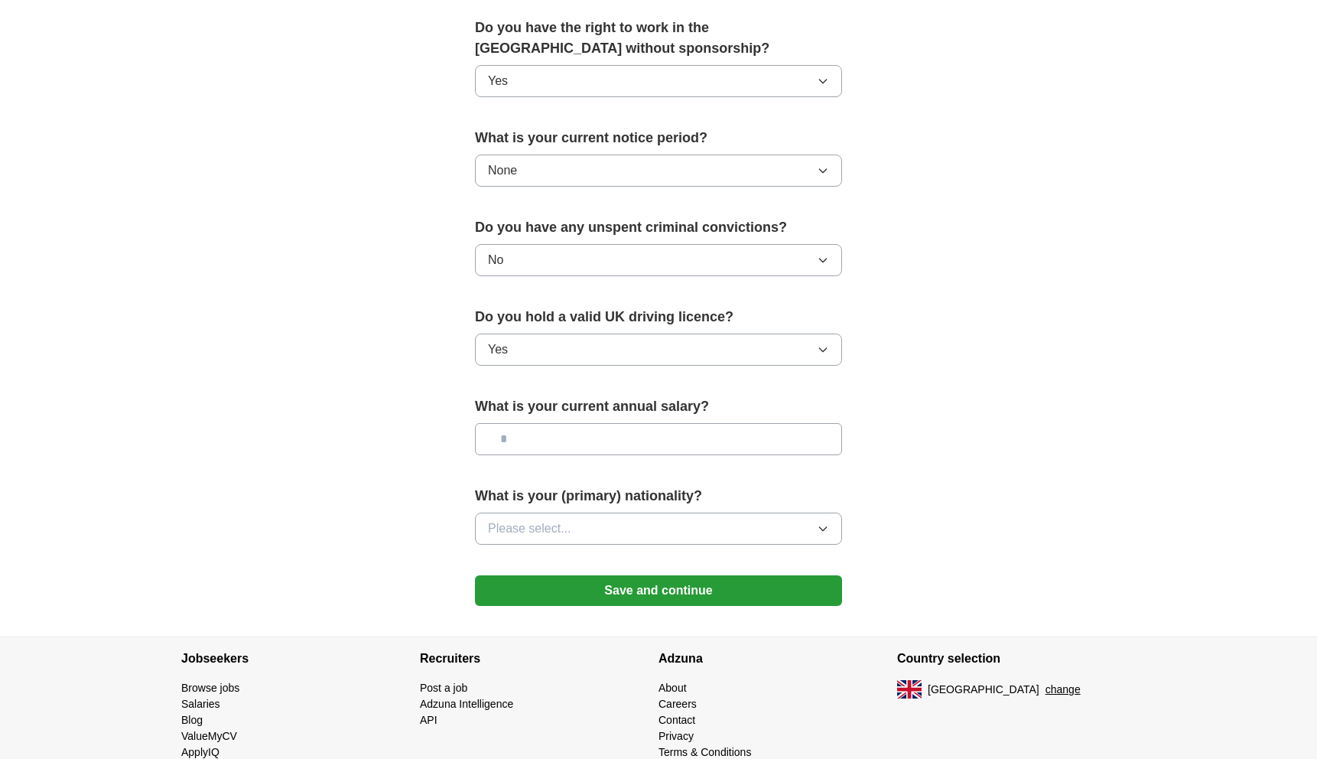
scroll to position [791, 0]
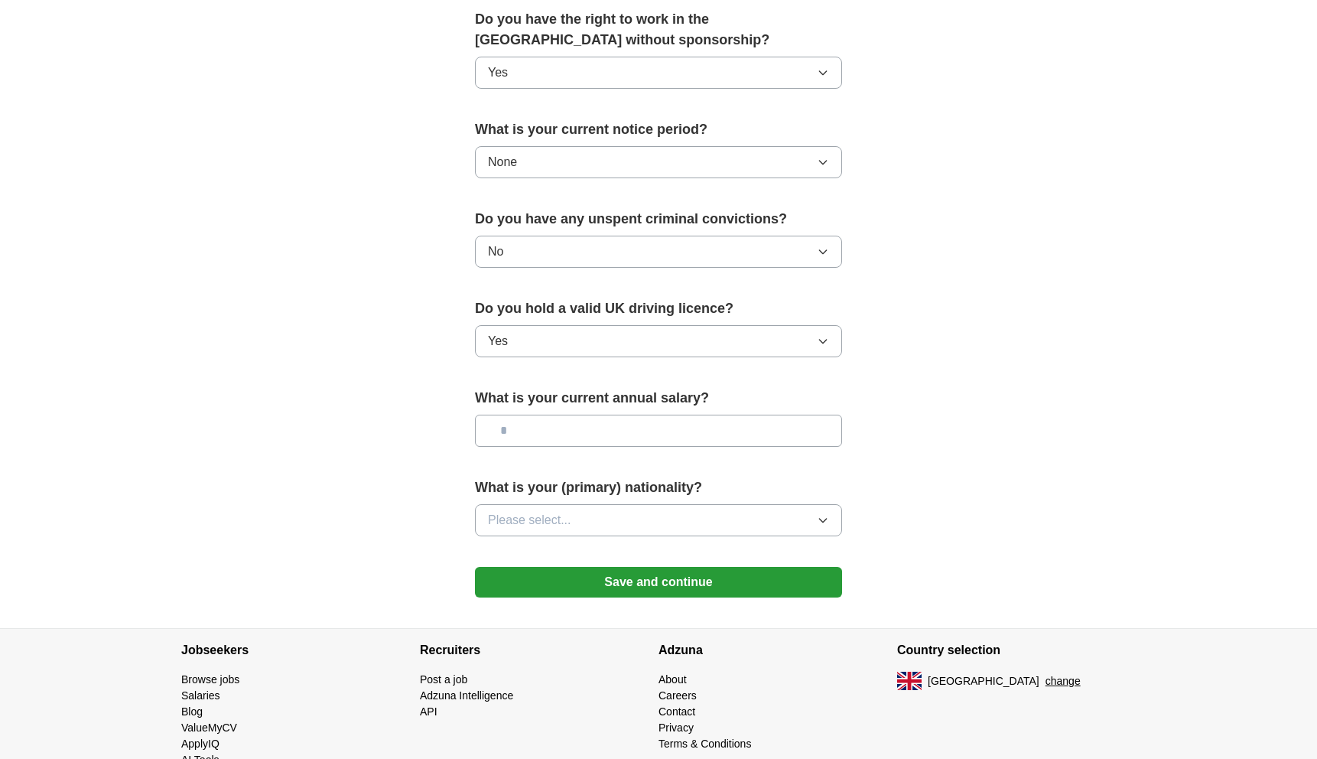
click at [554, 436] on input "text" at bounding box center [658, 431] width 367 height 32
type input "*******"
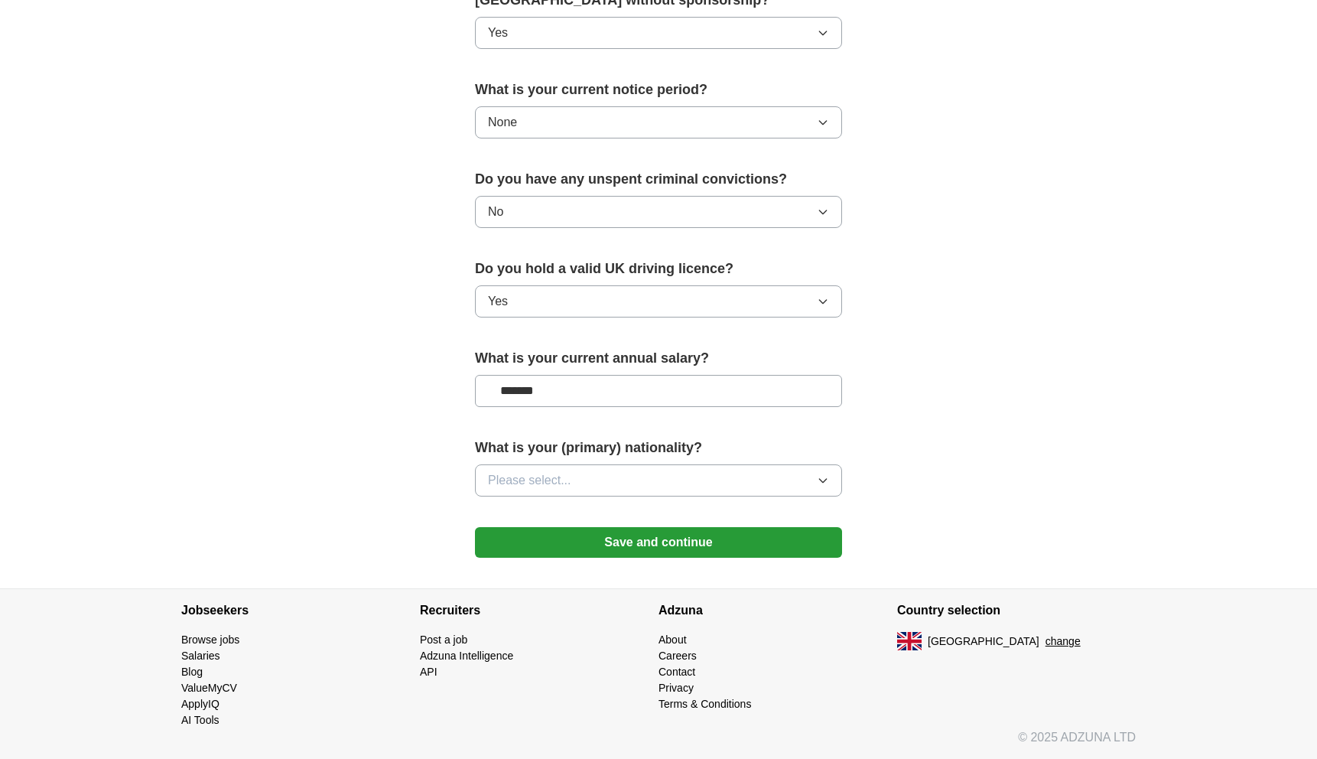
click at [541, 479] on span "Please select..." at bounding box center [529, 480] width 83 height 18
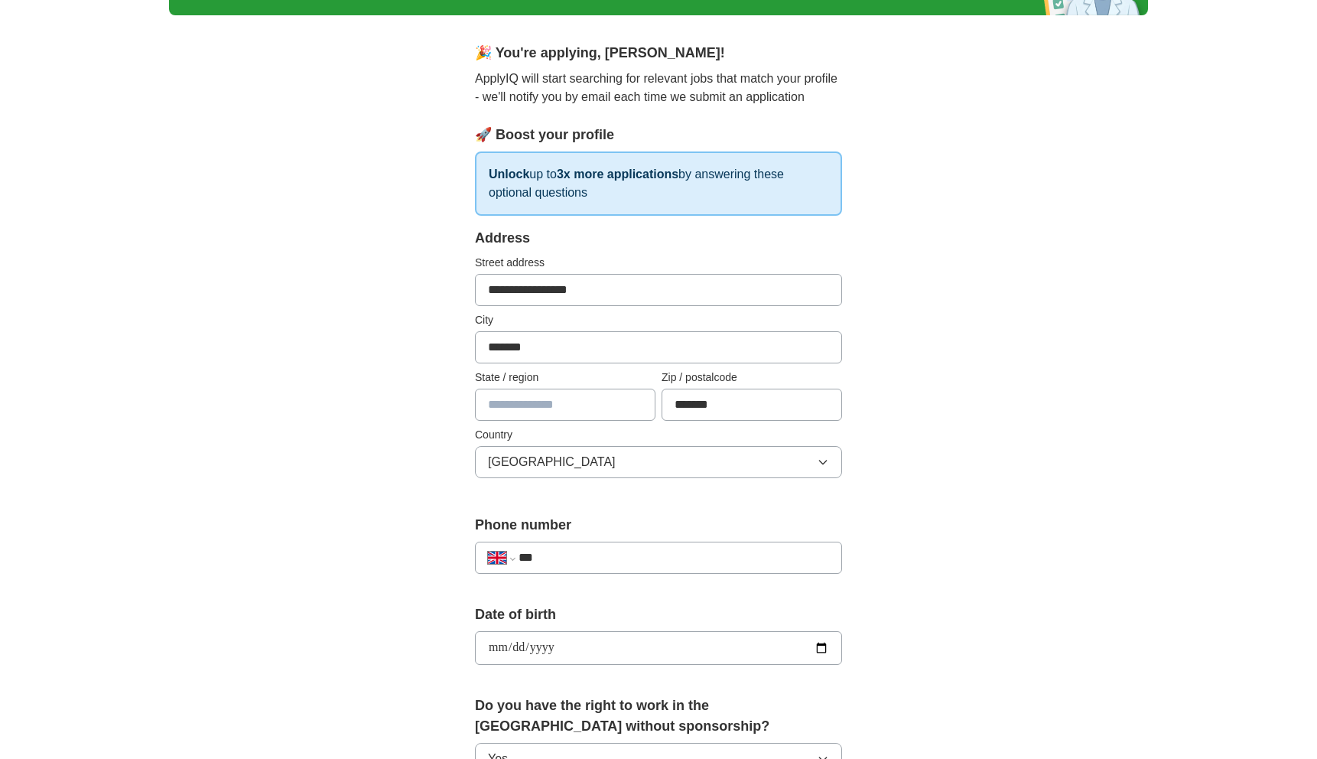
scroll to position [104, 0]
click at [591, 399] on input "text" at bounding box center [565, 405] width 181 height 32
type input "*******"
click at [574, 553] on input "***" at bounding box center [674, 558] width 311 height 18
type input "**********"
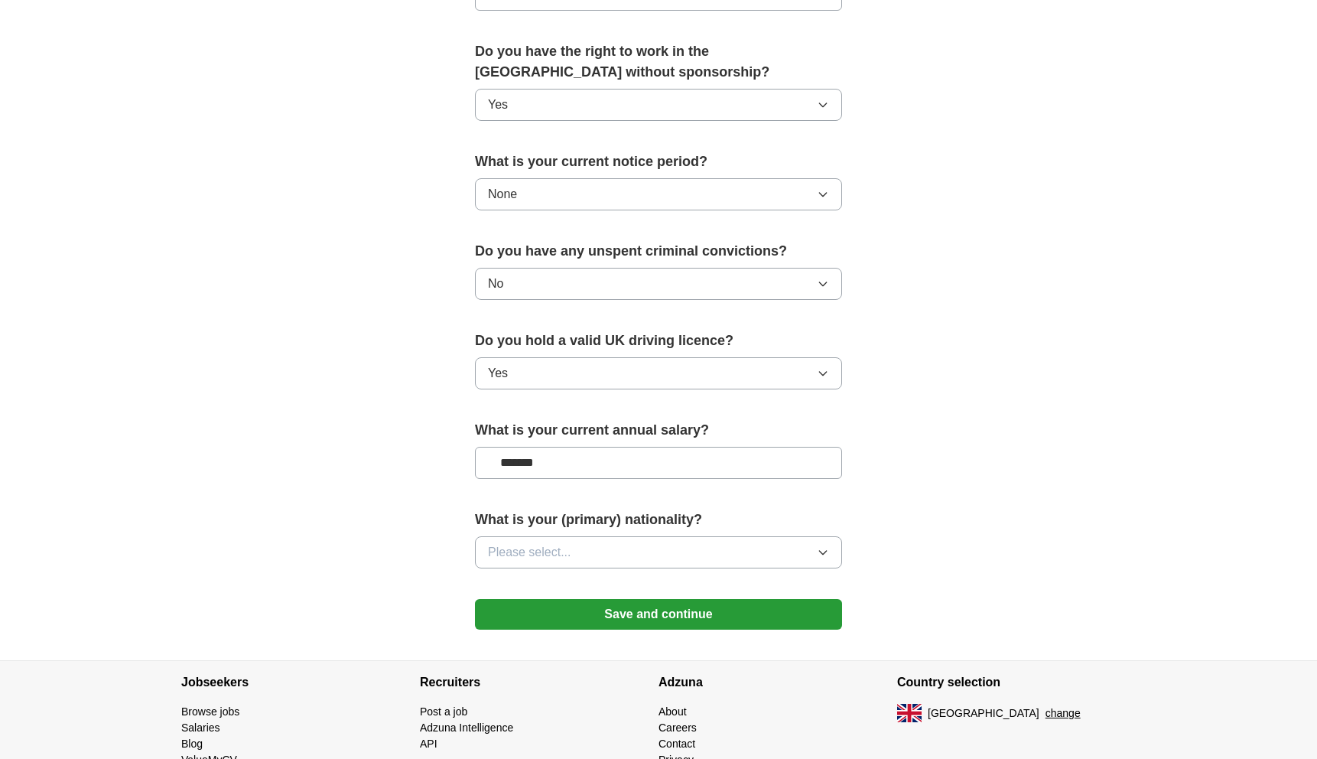
scroll to position [763, 0]
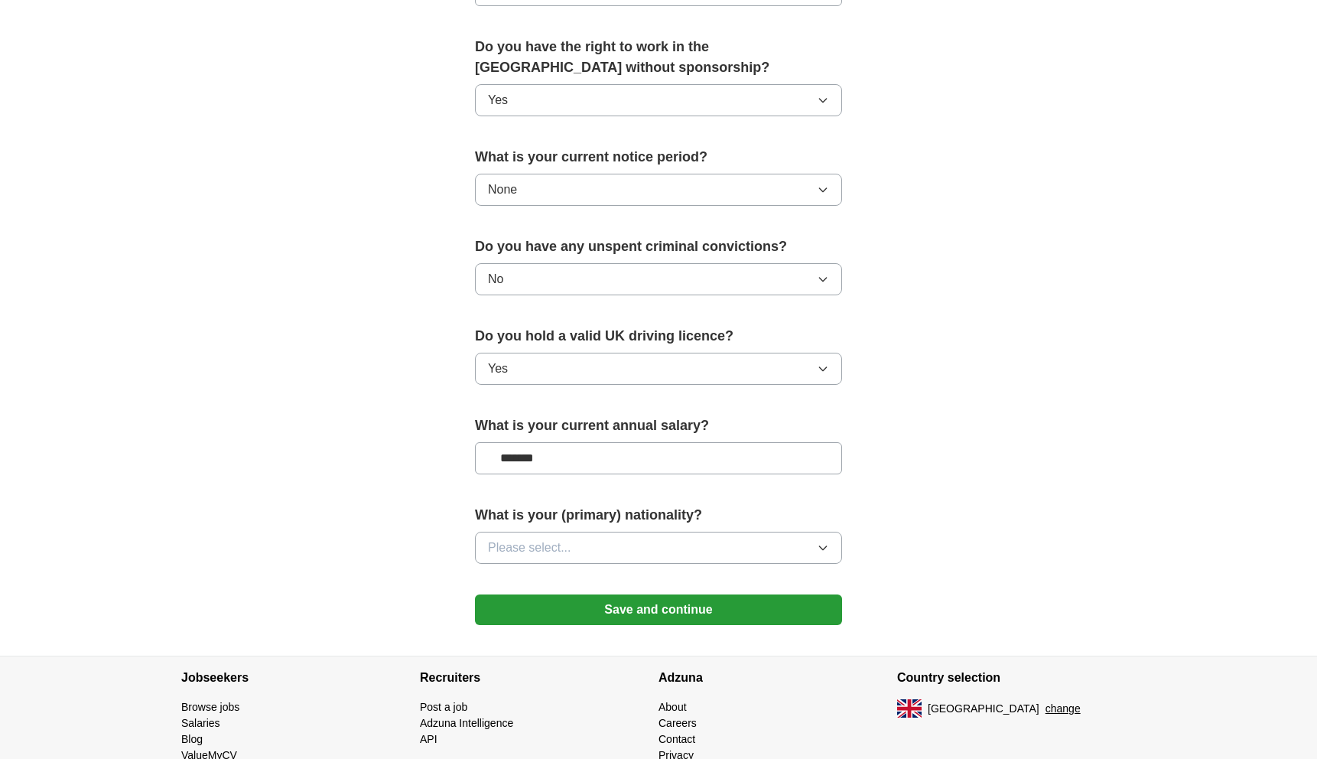
click at [630, 555] on button "Please select..." at bounding box center [658, 548] width 367 height 32
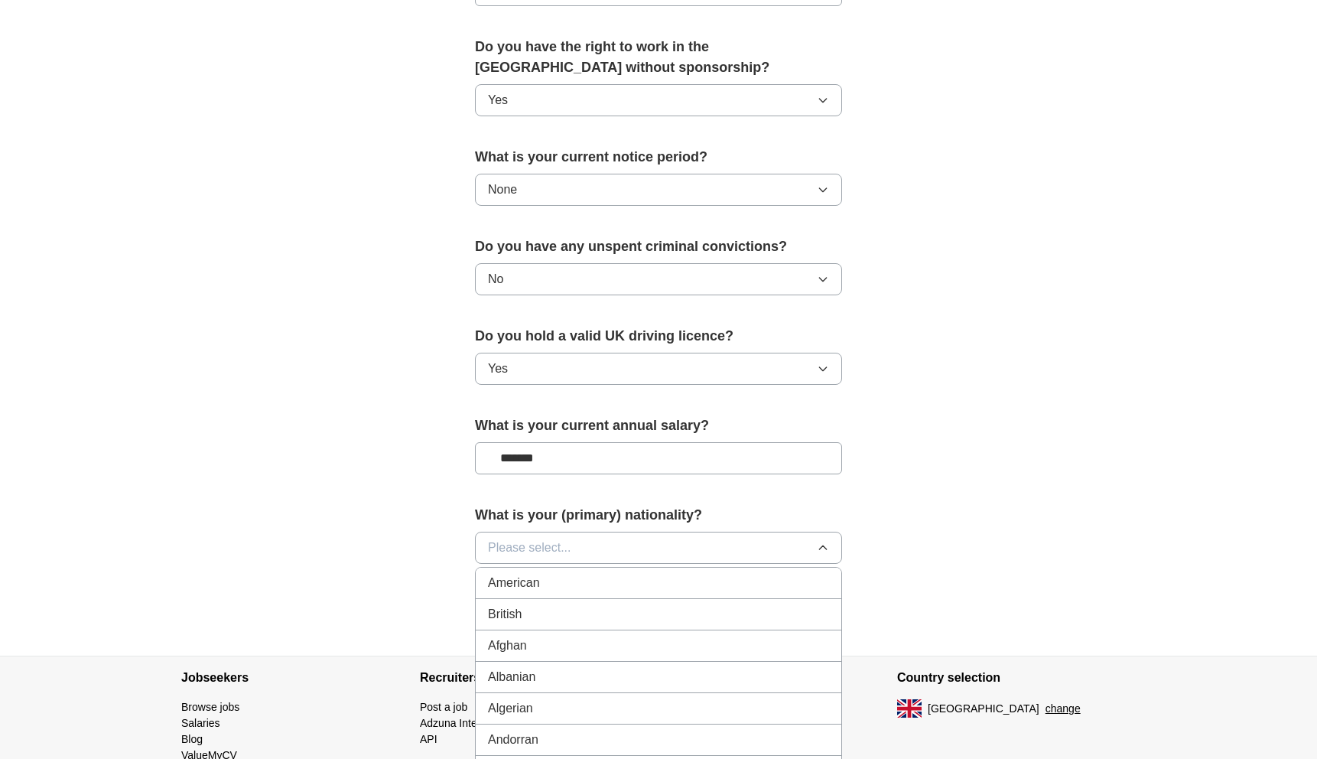
click at [611, 615] on div "British" at bounding box center [658, 614] width 341 height 18
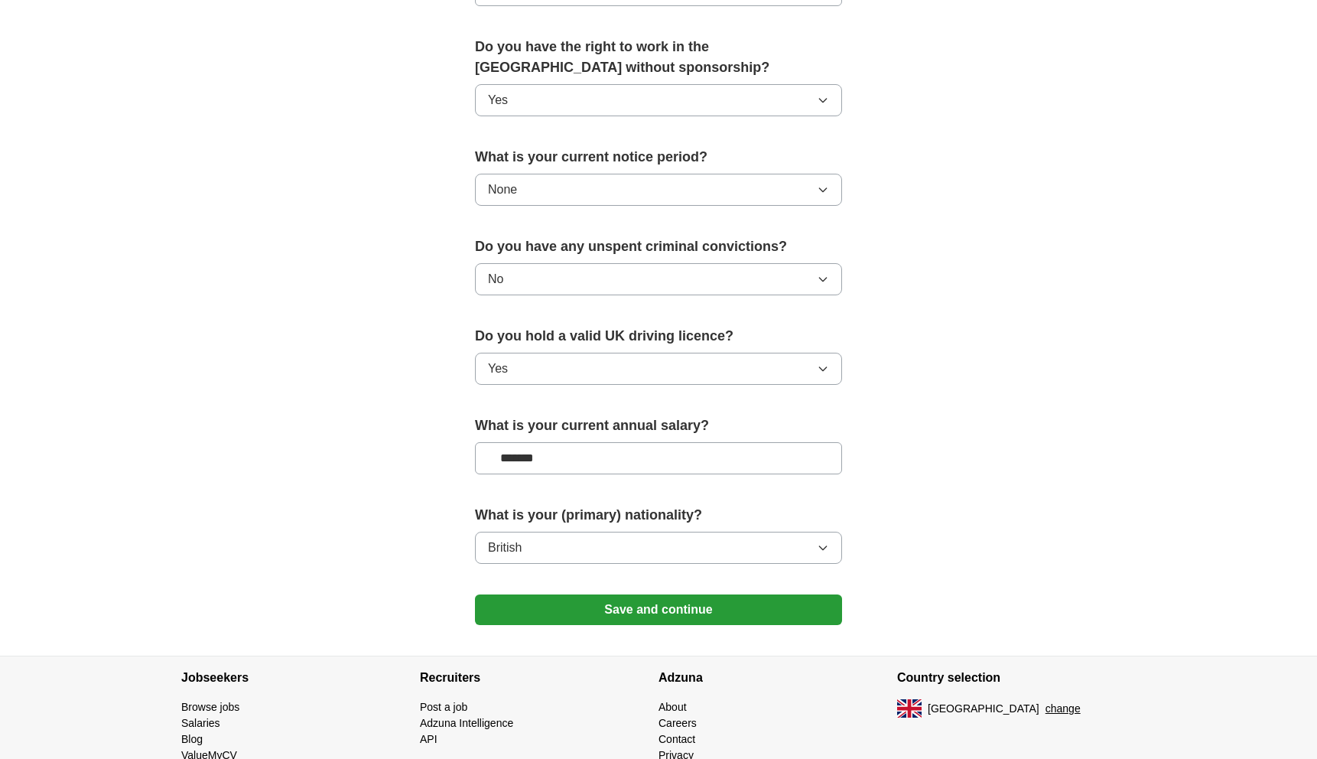
click at [676, 617] on button "Save and continue" at bounding box center [658, 609] width 367 height 31
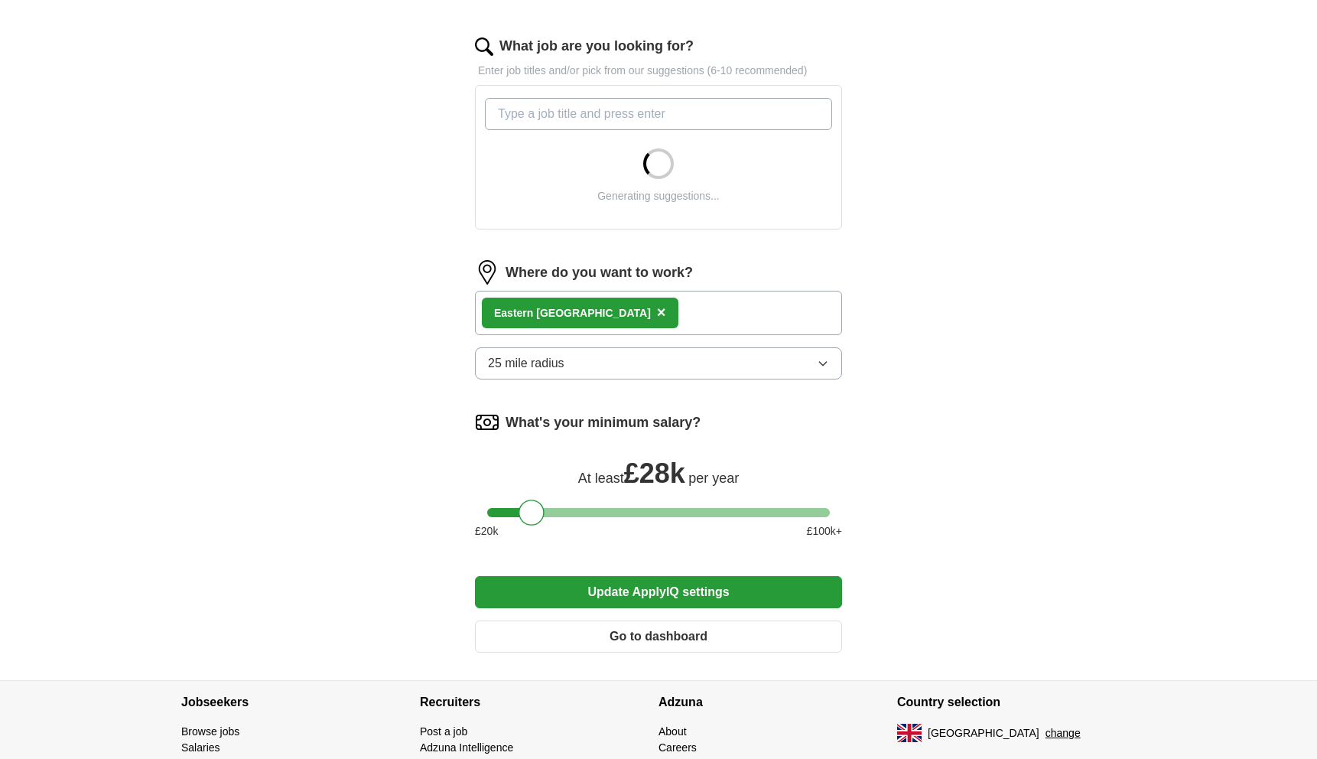
scroll to position [479, 0]
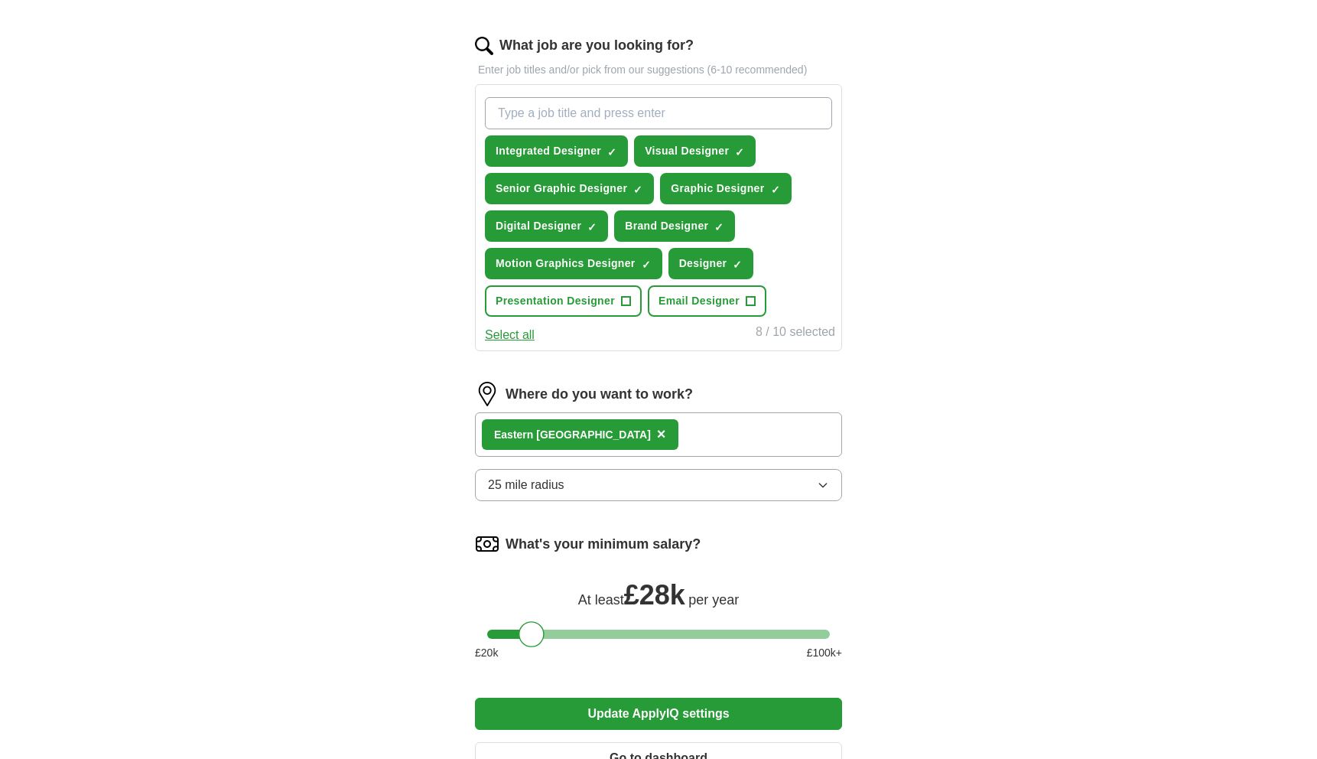
click at [649, 116] on input "What job are you looking for?" at bounding box center [658, 113] width 347 height 32
type input "artworker"
click at [808, 167] on div "artworker Integrated Designer ✓ × Visual Designer ✓ × Senior Graphic Designer ✓…" at bounding box center [658, 207] width 353 height 232
click at [784, 111] on input "artworker" at bounding box center [658, 113] width 347 height 32
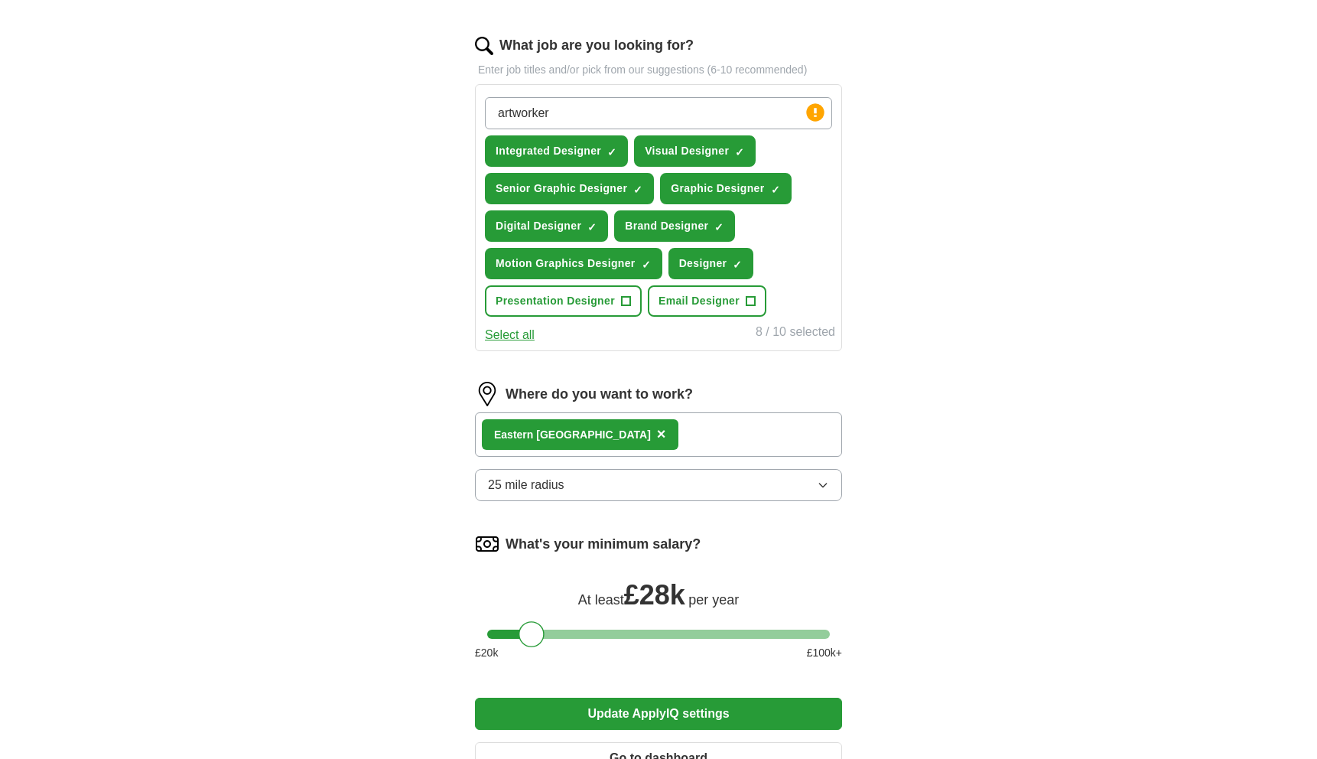
click at [784, 111] on input "artworker" at bounding box center [658, 113] width 347 height 32
click at [1042, 164] on div "ApplyIQ Let ApplyIQ do the hard work of searching and applying for jobs. Just t…" at bounding box center [658, 185] width 979 height 1234
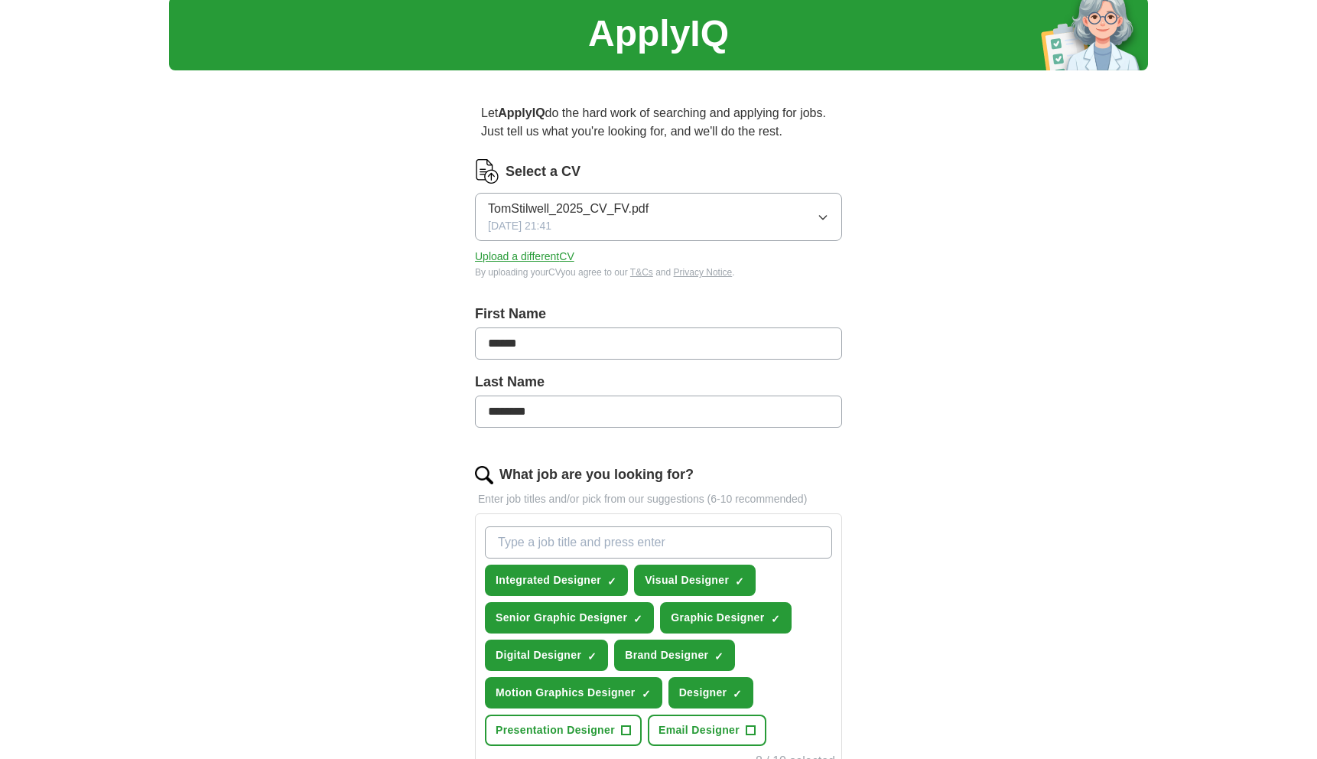
scroll to position [50, 0]
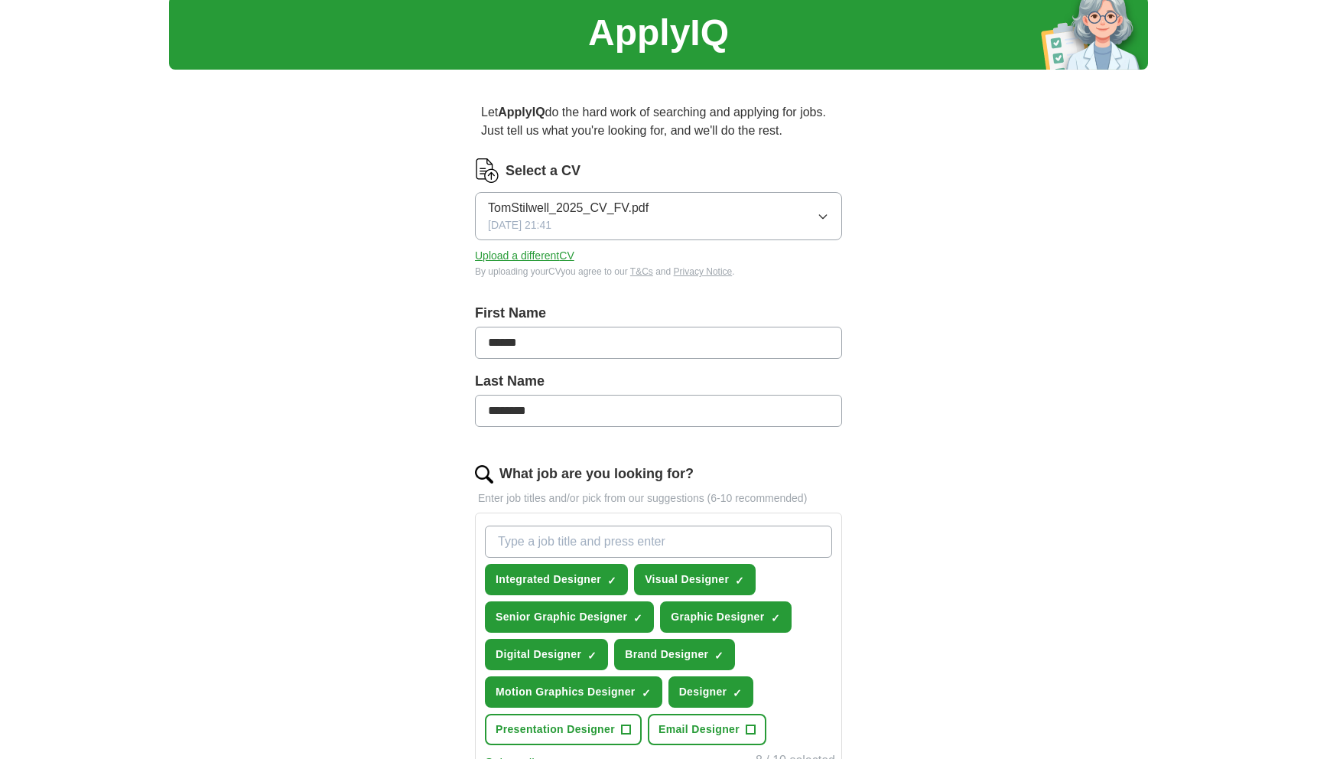
click at [711, 529] on input "What job are you looking for?" at bounding box center [658, 541] width 347 height 32
type input "artworker"
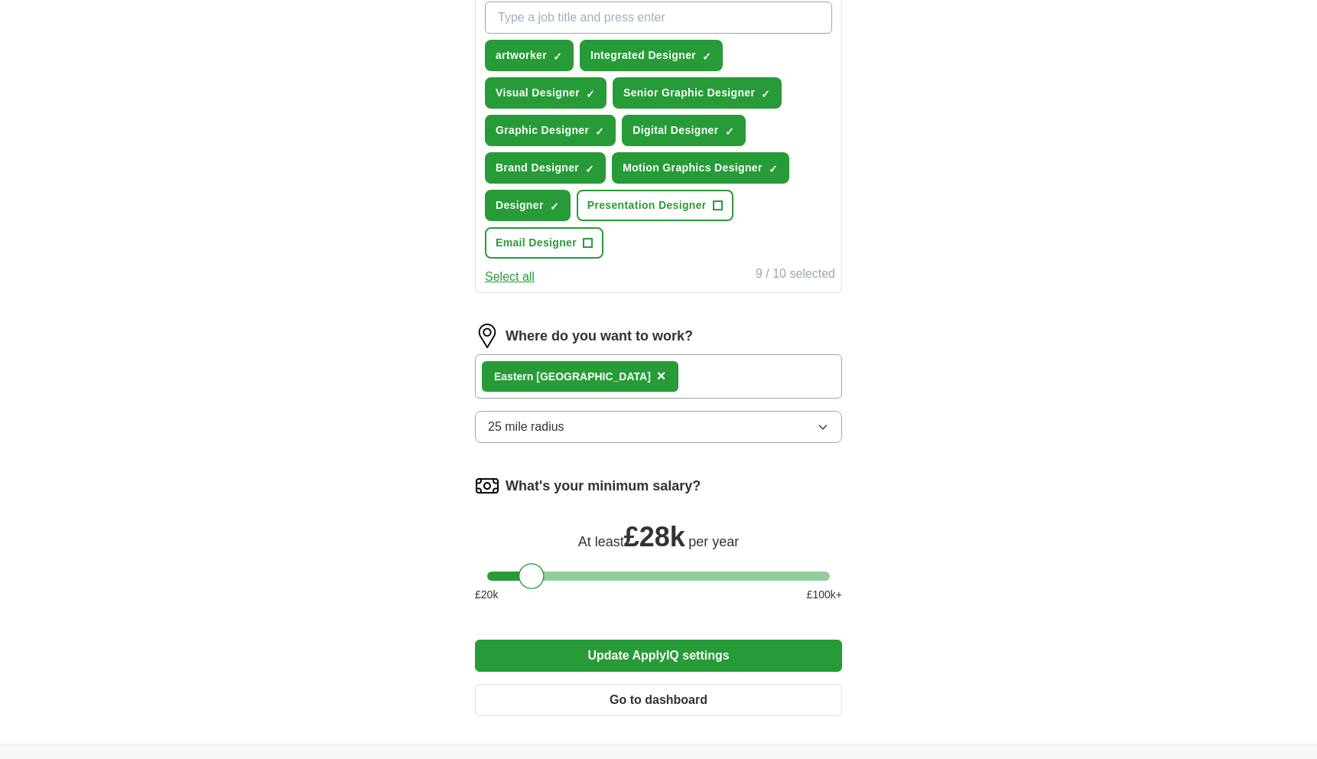
scroll to position [730, 0]
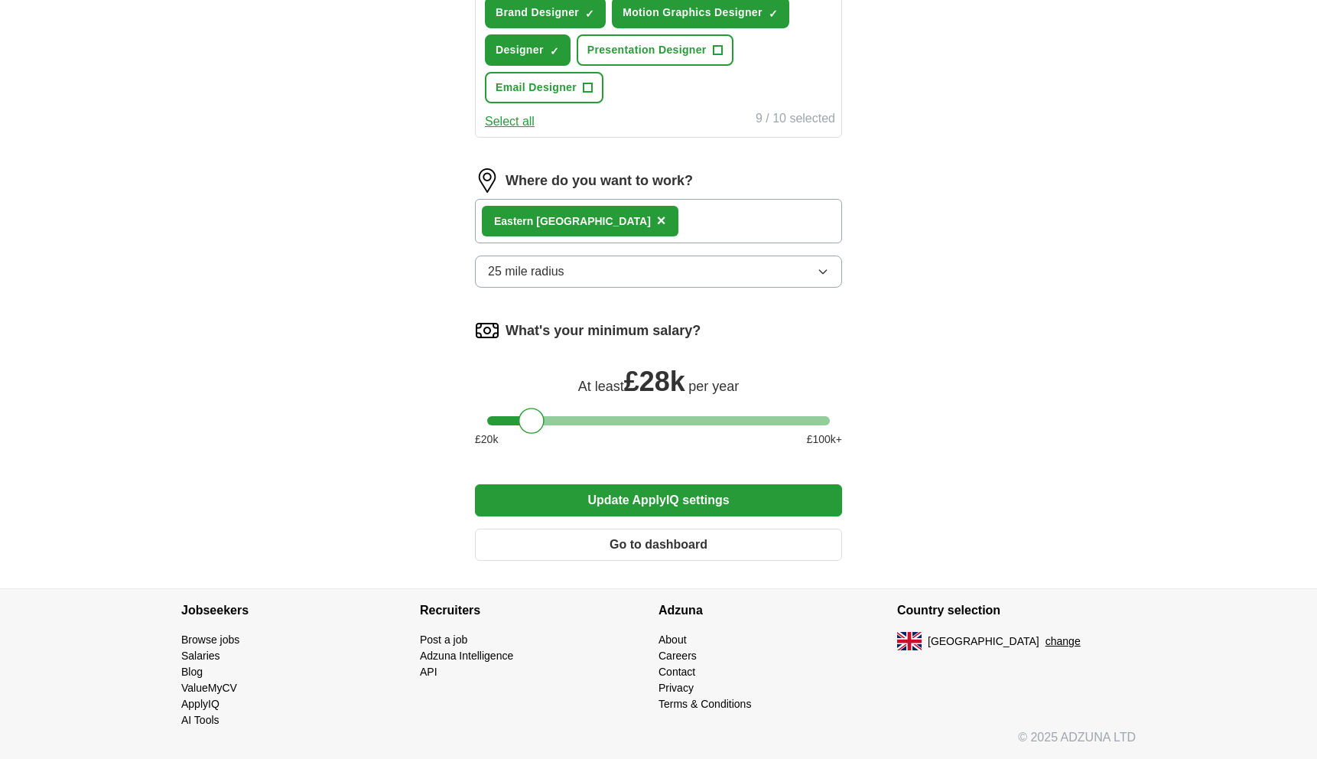
click at [667, 506] on button "Update ApplyIQ settings" at bounding box center [658, 500] width 367 height 32
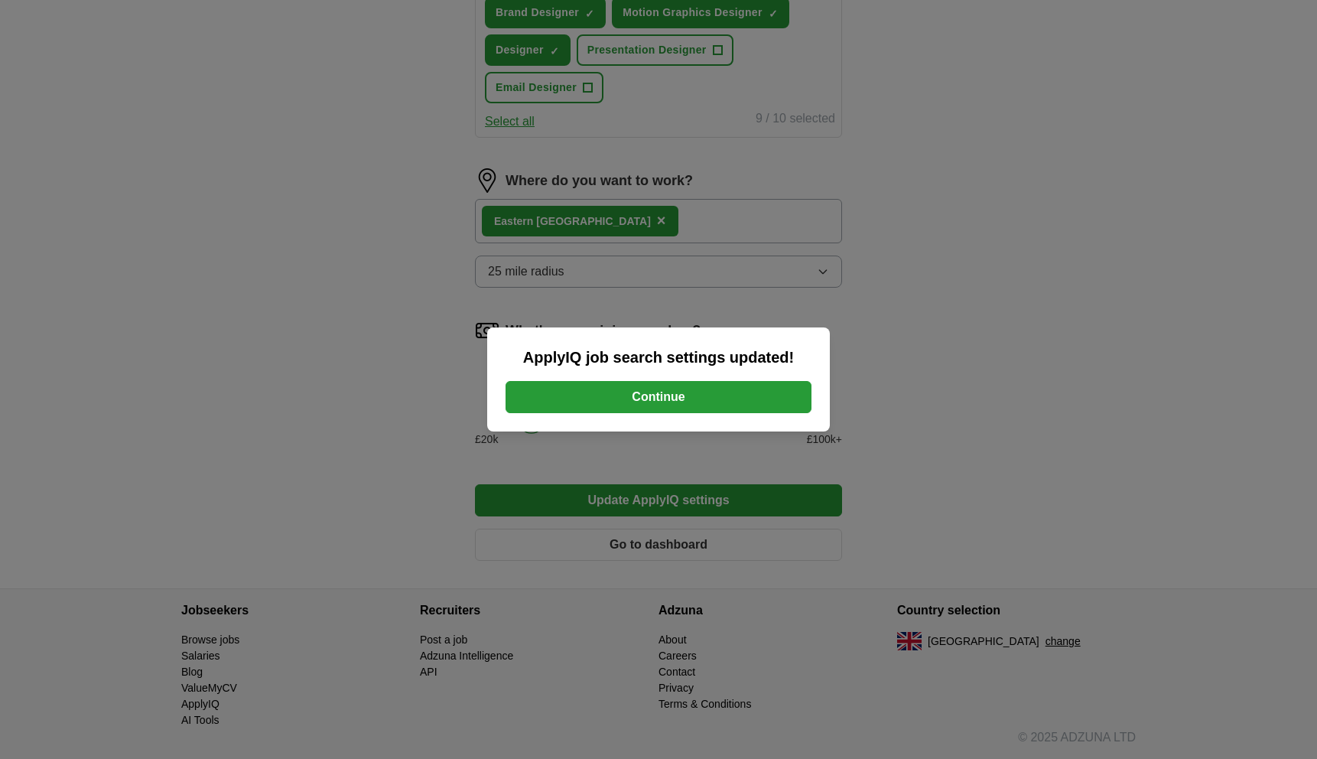
click at [695, 394] on button "Continue" at bounding box center [659, 397] width 306 height 32
